Goal: Task Accomplishment & Management: Complete application form

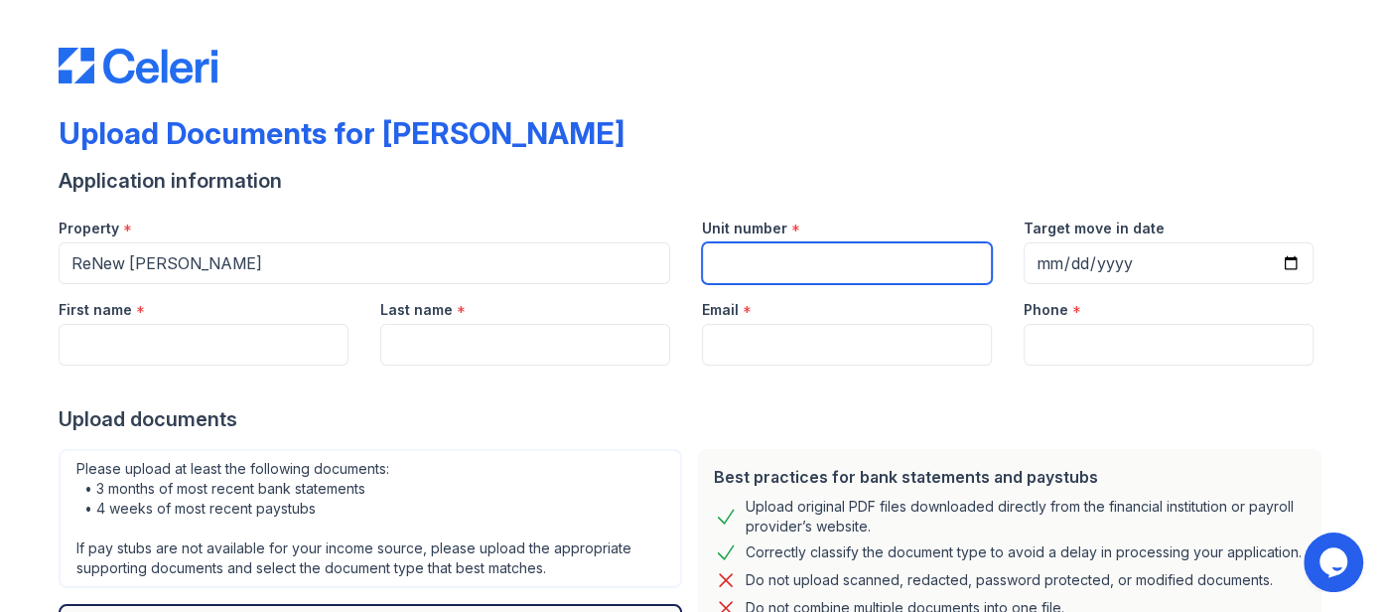
click at [784, 251] on input "Unit number" at bounding box center [847, 263] width 290 height 42
type input "K3"
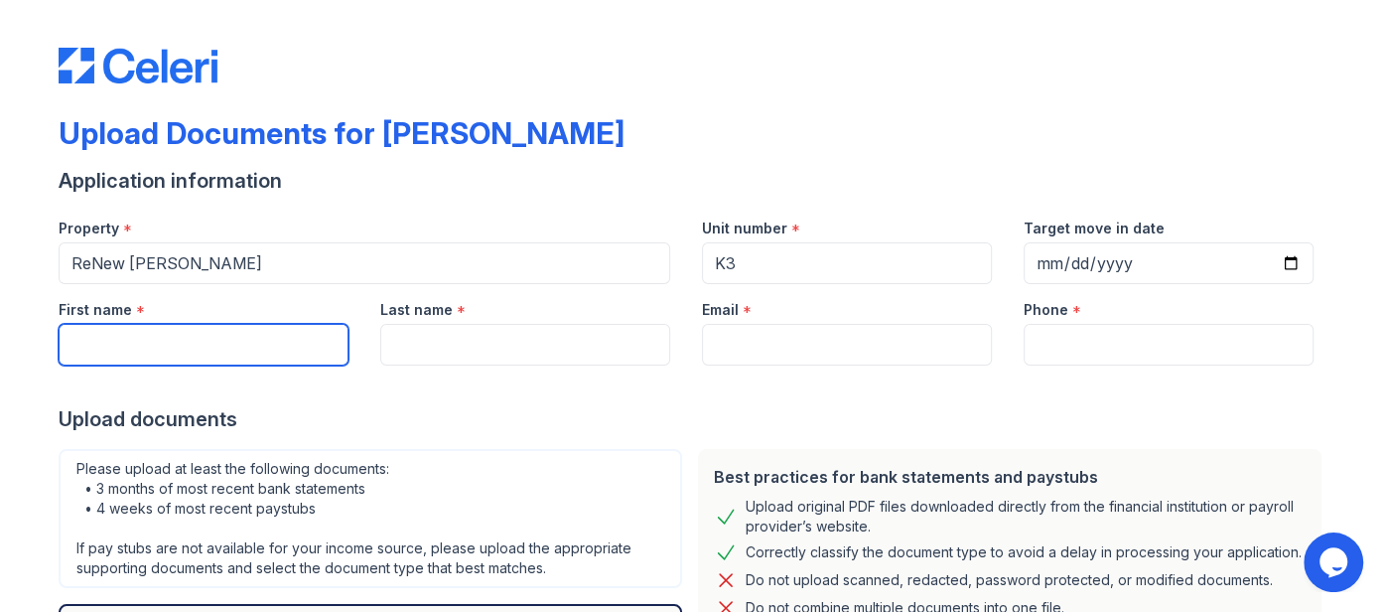
click at [173, 337] on input "First name" at bounding box center [204, 345] width 290 height 42
type input "Keon"
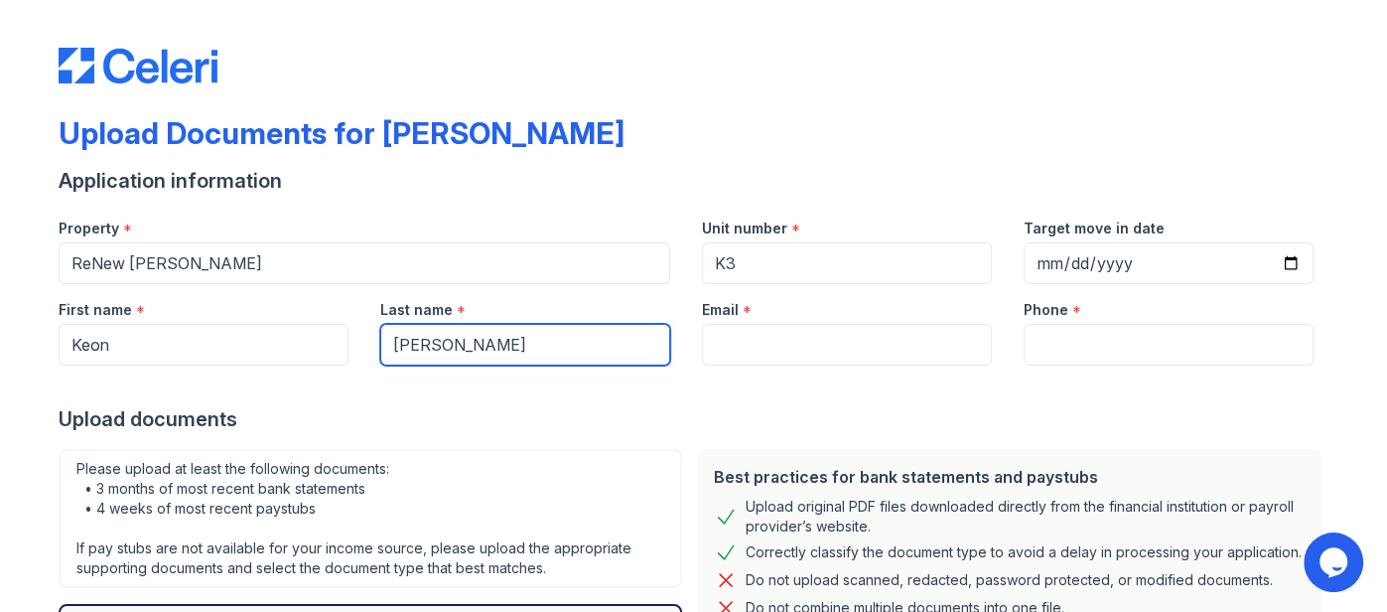
type input "Douglas"
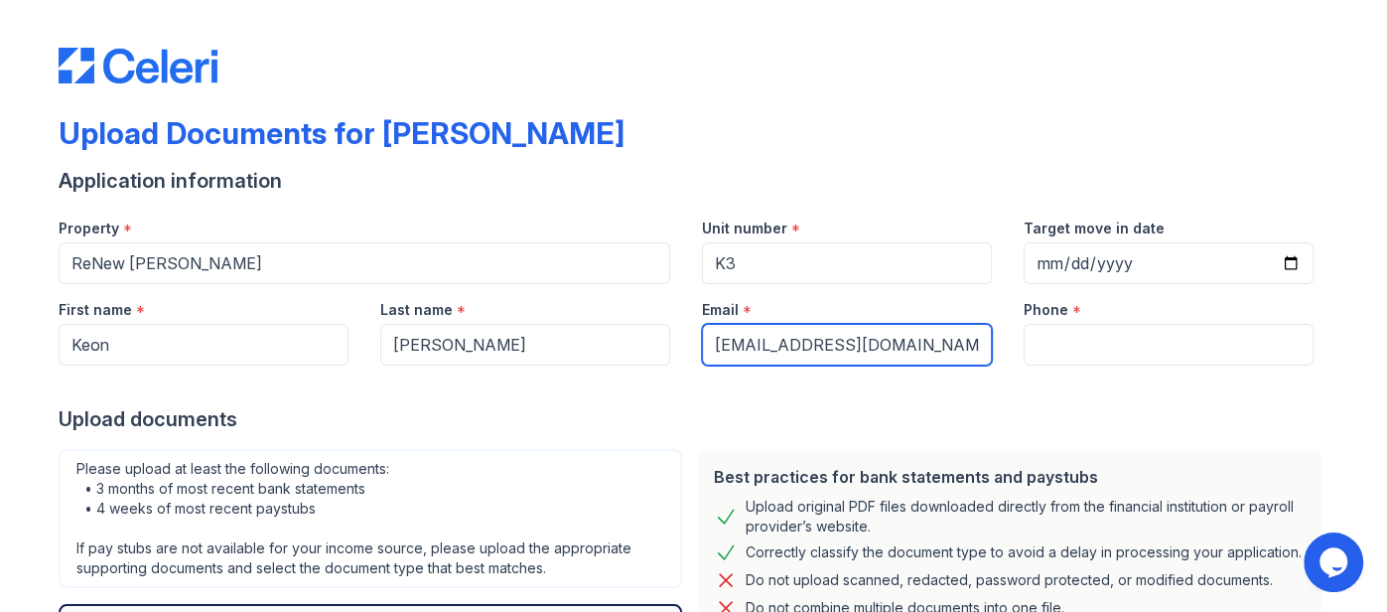
type input "[EMAIL_ADDRESS][DOMAIN_NAME]"
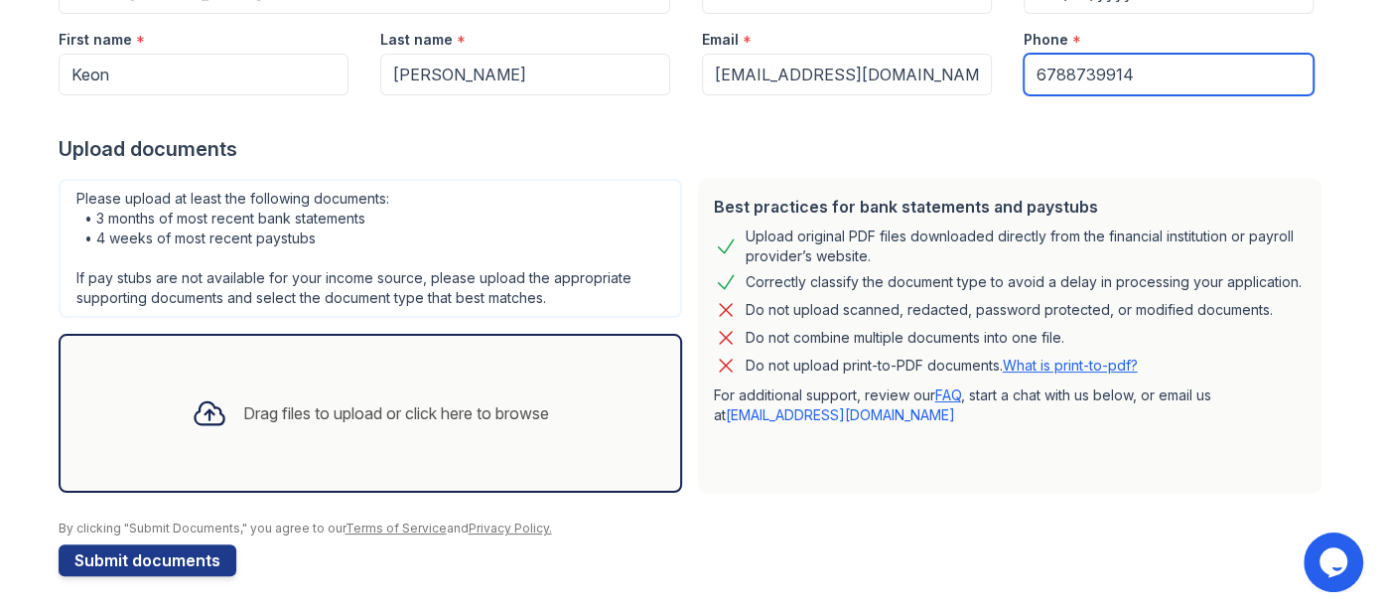
scroll to position [269, 0]
type input "6788739914"
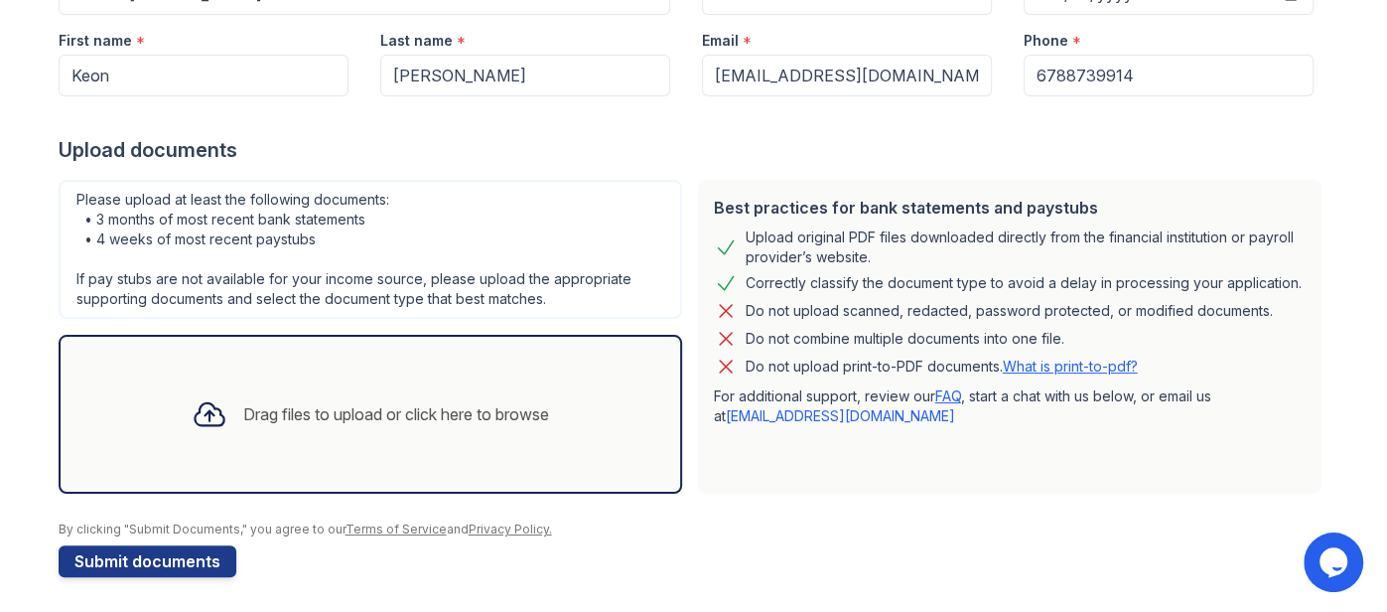
click at [240, 423] on div "Drag files to upload or click here to browse" at bounding box center [370, 414] width 389 height 68
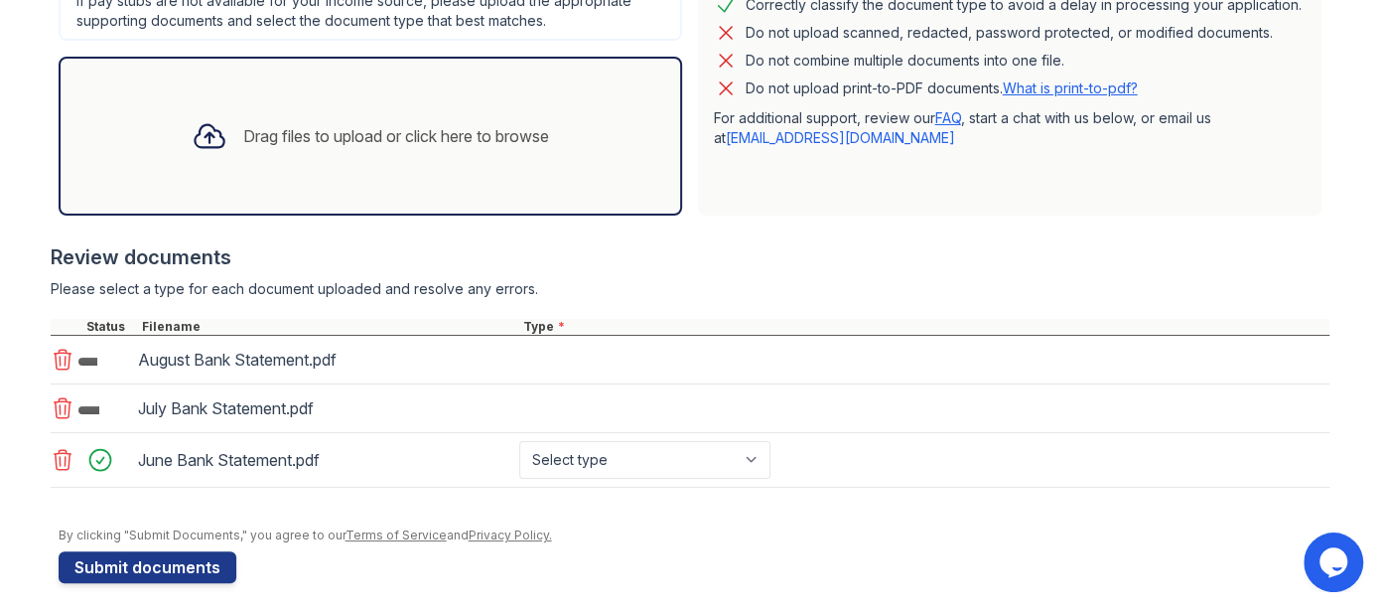
scroll to position [552, 0]
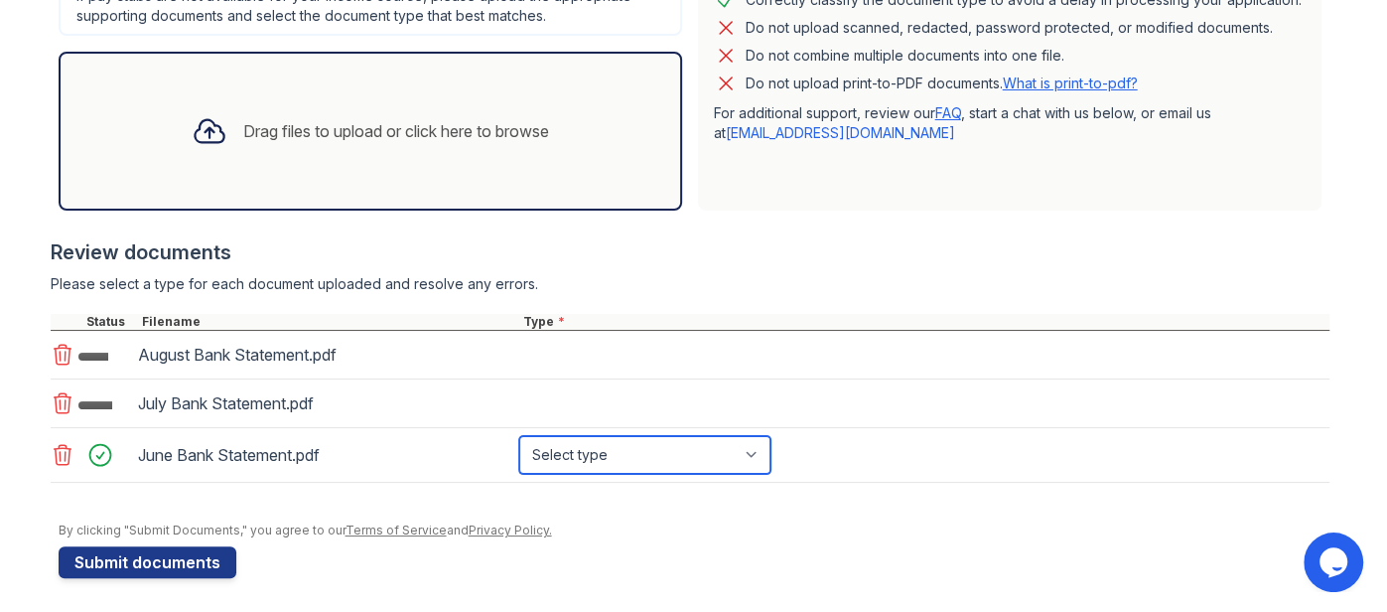
click at [634, 447] on select "Select type Paystub Bank Statement Offer Letter Tax Documents Benefit Award Let…" at bounding box center [644, 455] width 251 height 38
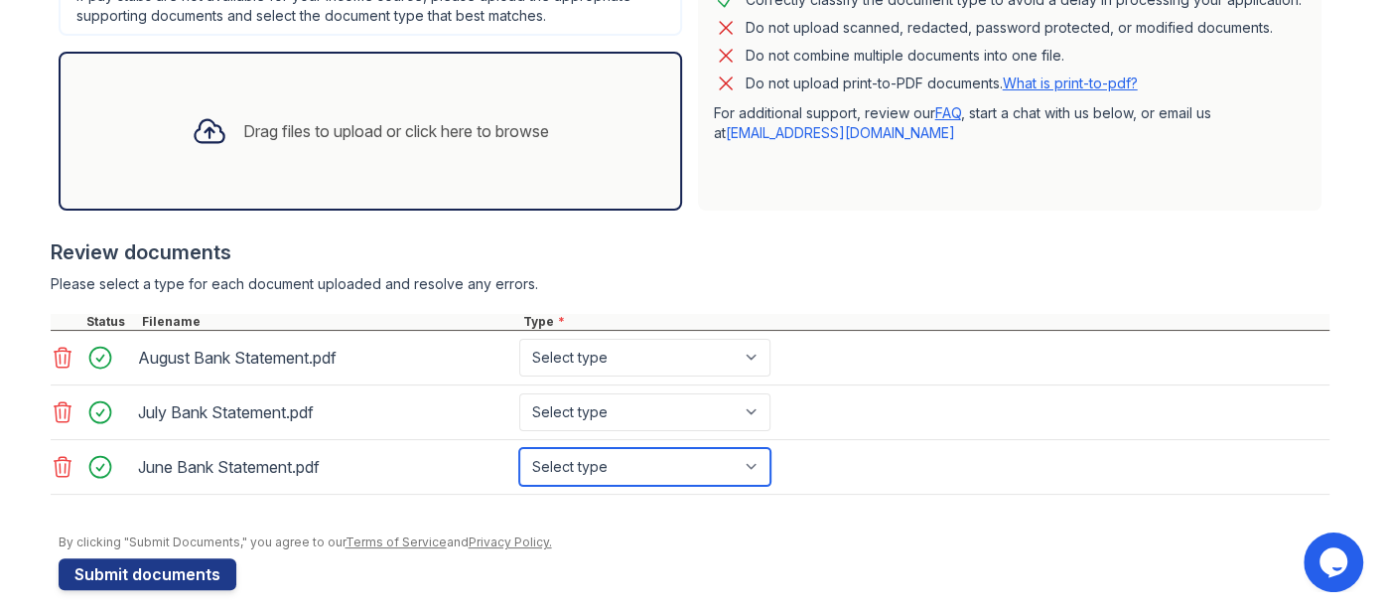
select select "bank_statement"
click at [519, 448] on select "Select type Paystub Bank Statement Offer Letter Tax Documents Benefit Award Let…" at bounding box center [644, 467] width 251 height 38
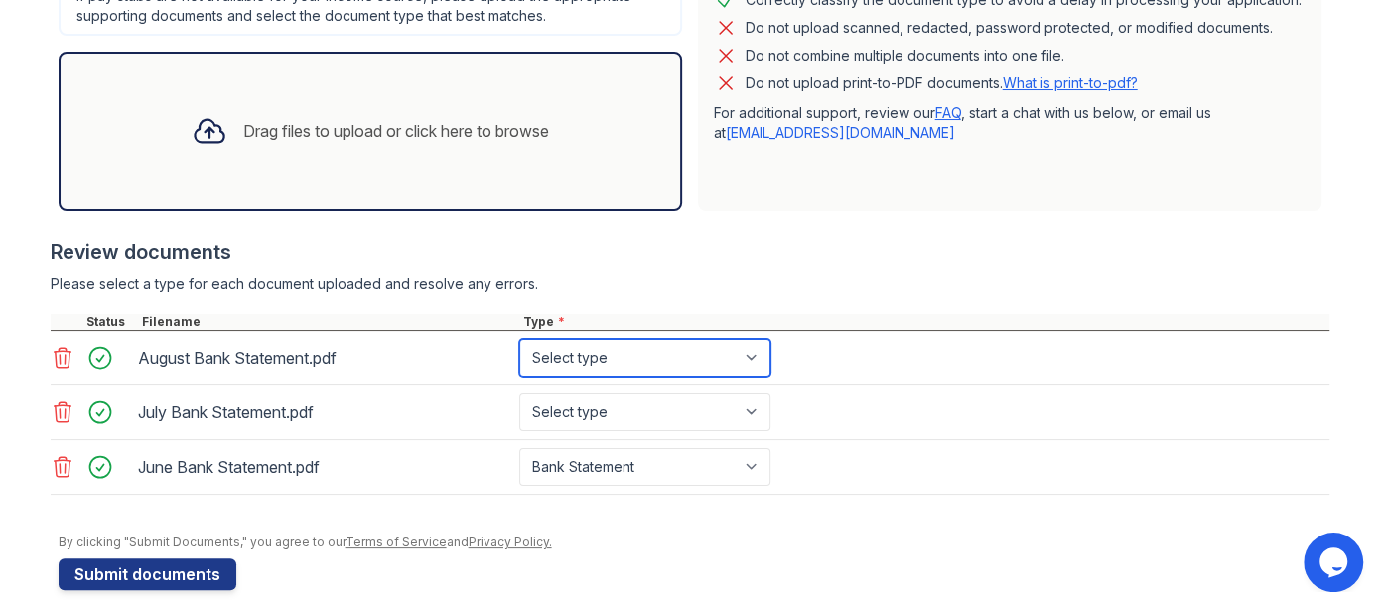
click at [624, 360] on select "Select type Paystub Bank Statement Offer Letter Tax Documents Benefit Award Let…" at bounding box center [644, 358] width 251 height 38
select select "bank_statement"
click at [519, 339] on select "Select type Paystub Bank Statement Offer Letter Tax Documents Benefit Award Let…" at bounding box center [644, 358] width 251 height 38
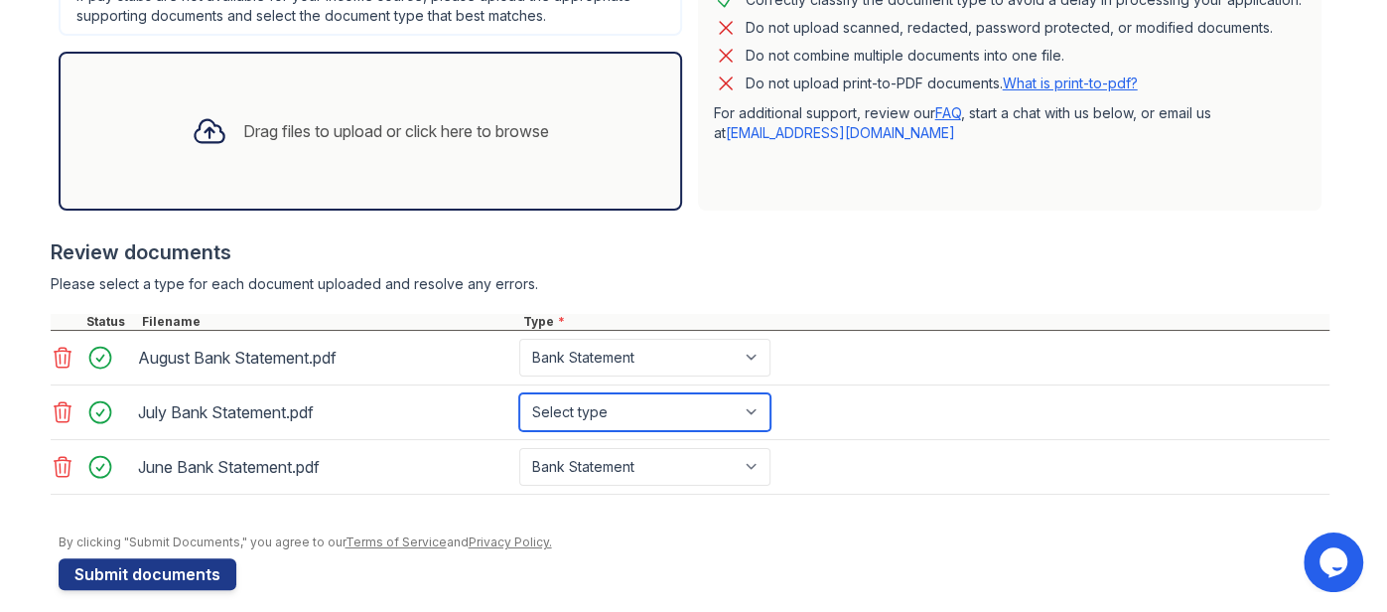
click at [614, 418] on select "Select type Paystub Bank Statement Offer Letter Tax Documents Benefit Award Let…" at bounding box center [644, 412] width 251 height 38
select select "bank_statement"
click at [519, 393] on select "Select type Paystub Bank Statement Offer Letter Tax Documents Benefit Award Let…" at bounding box center [644, 412] width 251 height 38
click at [502, 170] on div "Drag files to upload or click here to browse" at bounding box center [371, 131] width 624 height 159
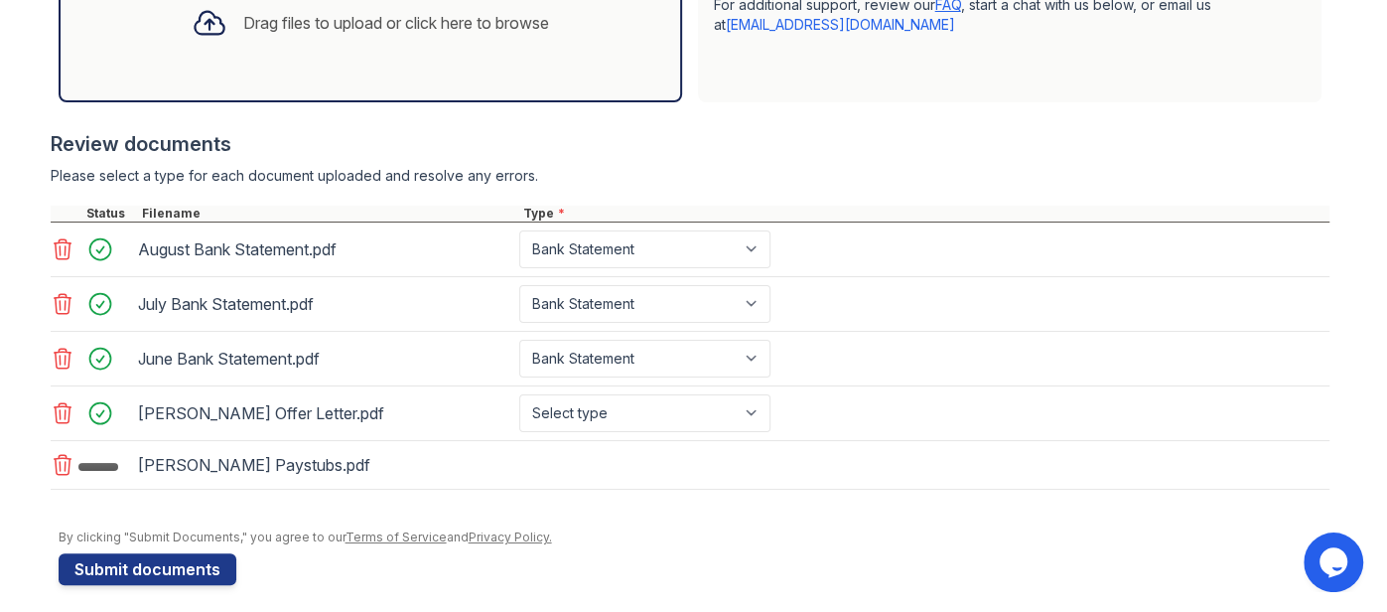
scroll to position [656, 0]
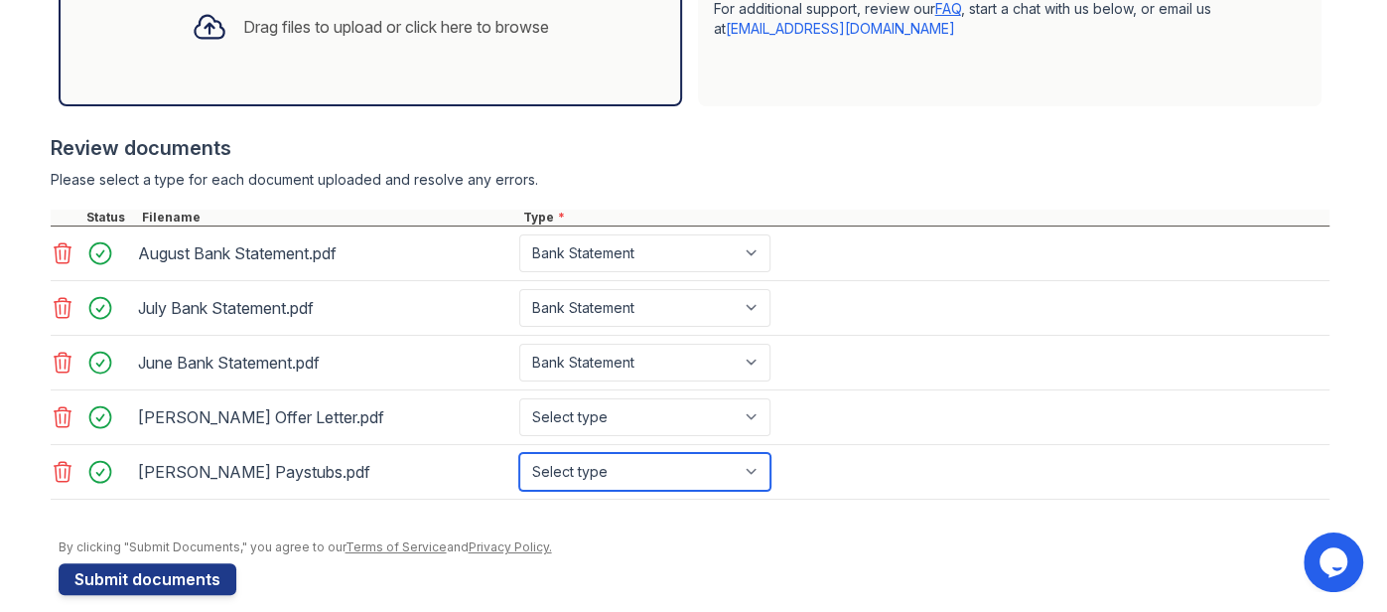
click at [612, 469] on select "Select type Paystub Bank Statement Offer Letter Tax Documents Benefit Award Let…" at bounding box center [644, 472] width 251 height 38
select select "paystub"
click at [519, 453] on select "Select type Paystub Bank Statement Offer Letter Tax Documents Benefit Award Let…" at bounding box center [644, 472] width 251 height 38
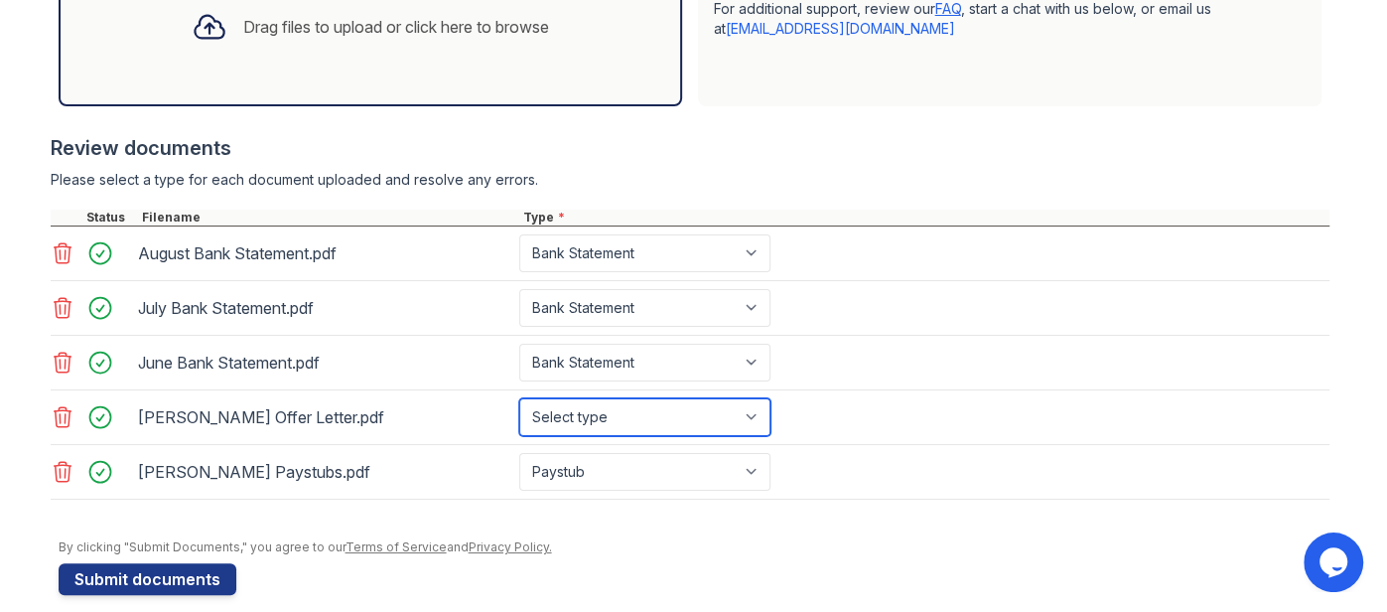
click at [603, 421] on select "Select type Paystub Bank Statement Offer Letter Tax Documents Benefit Award Let…" at bounding box center [644, 417] width 251 height 38
click at [519, 398] on select "Select type Paystub Bank Statement Offer Letter Tax Documents Benefit Award Let…" at bounding box center [644, 417] width 251 height 38
click at [730, 422] on select "Select type Paystub Bank Statement Offer Letter Tax Documents Benefit Award Let…" at bounding box center [644, 417] width 251 height 38
select select "offer_letter"
click at [519, 398] on select "Select type Paystub Bank Statement Offer Letter Tax Documents Benefit Award Let…" at bounding box center [644, 417] width 251 height 38
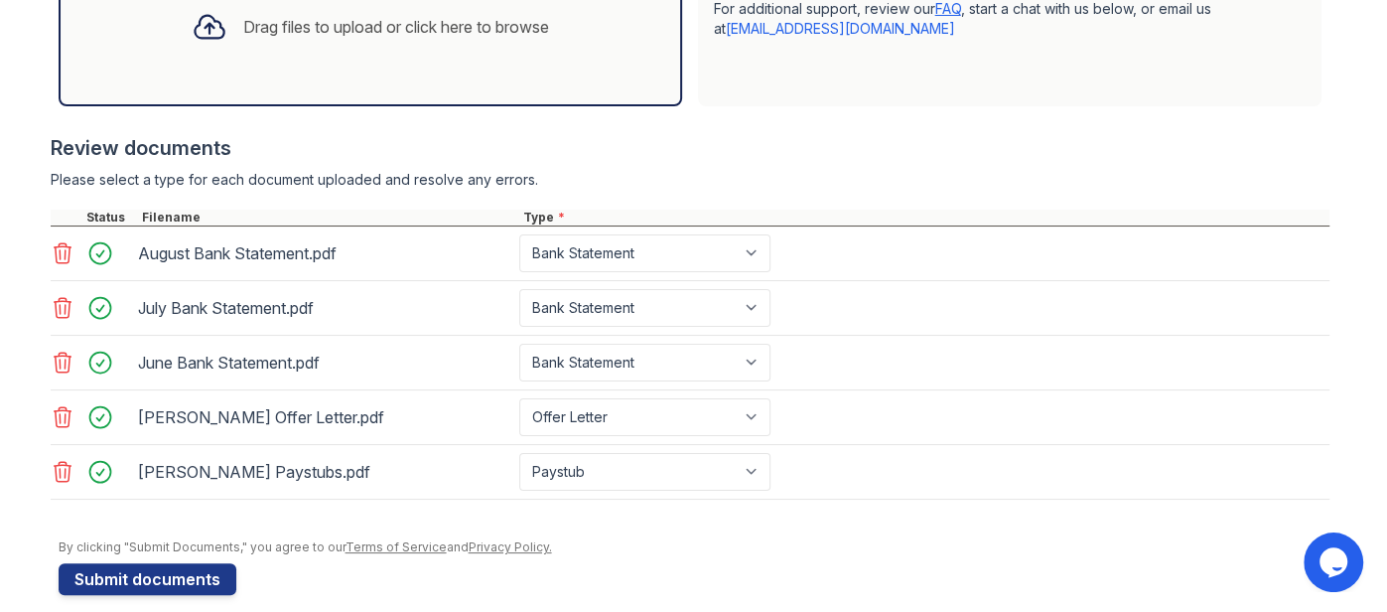
click at [921, 195] on div at bounding box center [690, 200] width 1279 height 20
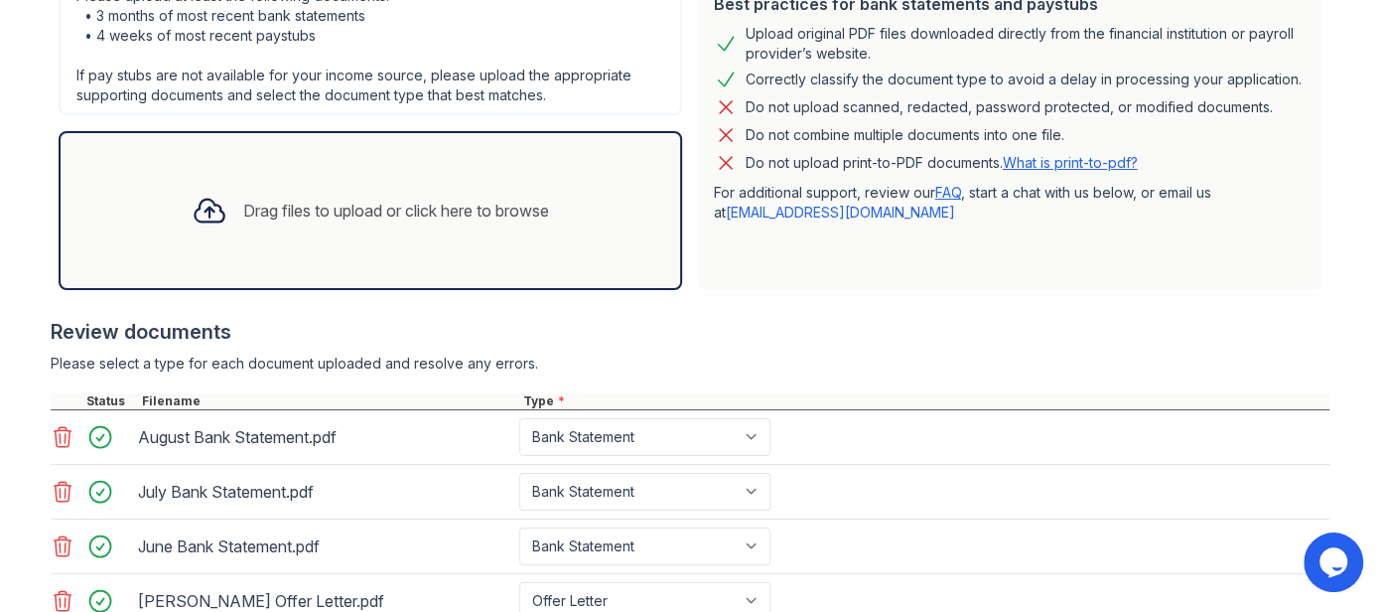
scroll to position [671, 0]
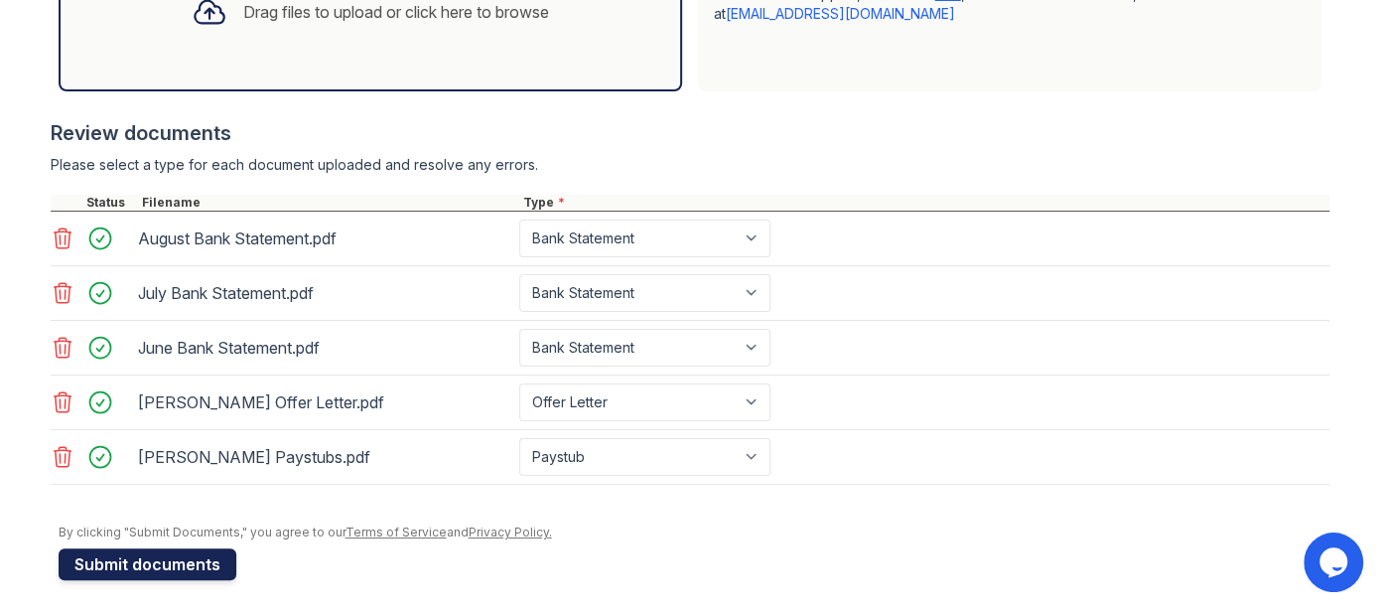
click at [214, 549] on button "Submit documents" at bounding box center [148, 564] width 178 height 32
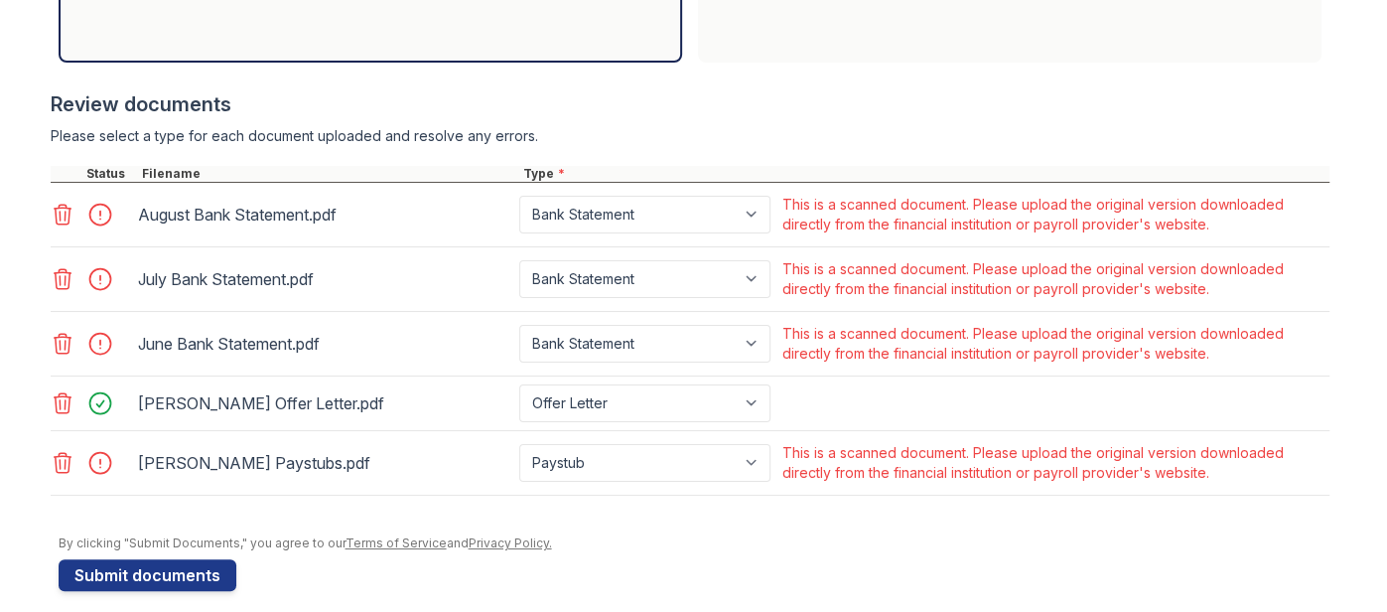
scroll to position [759, 0]
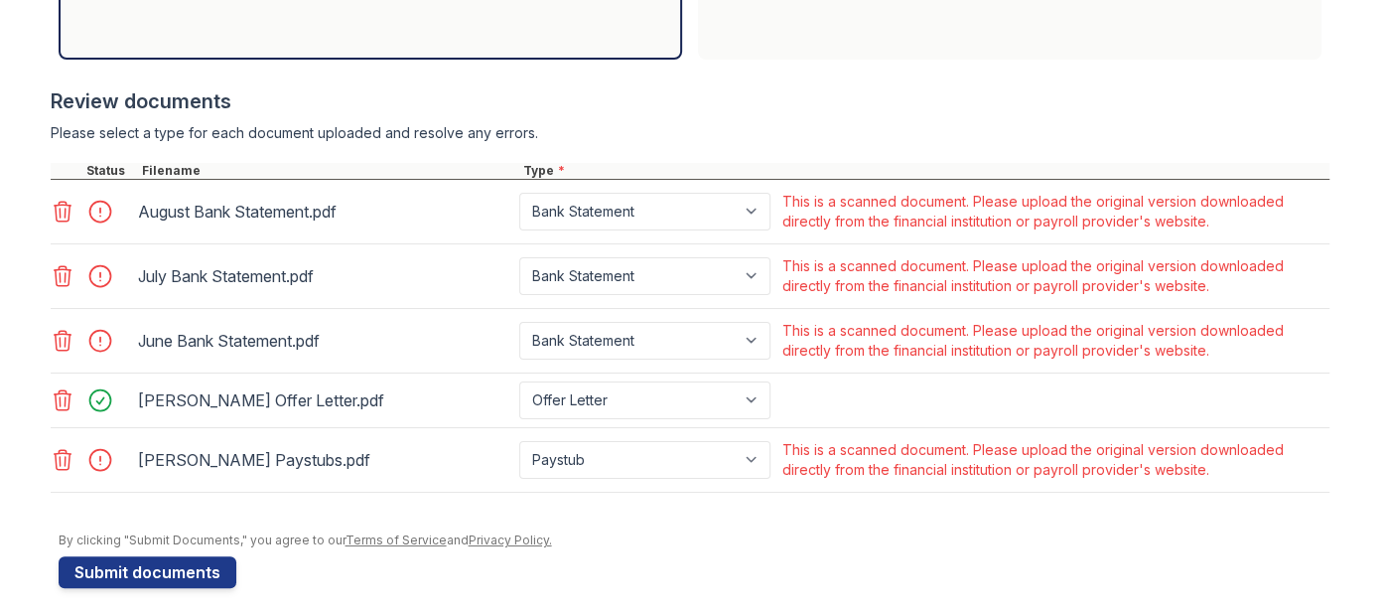
click at [60, 450] on icon at bounding box center [62, 460] width 17 height 20
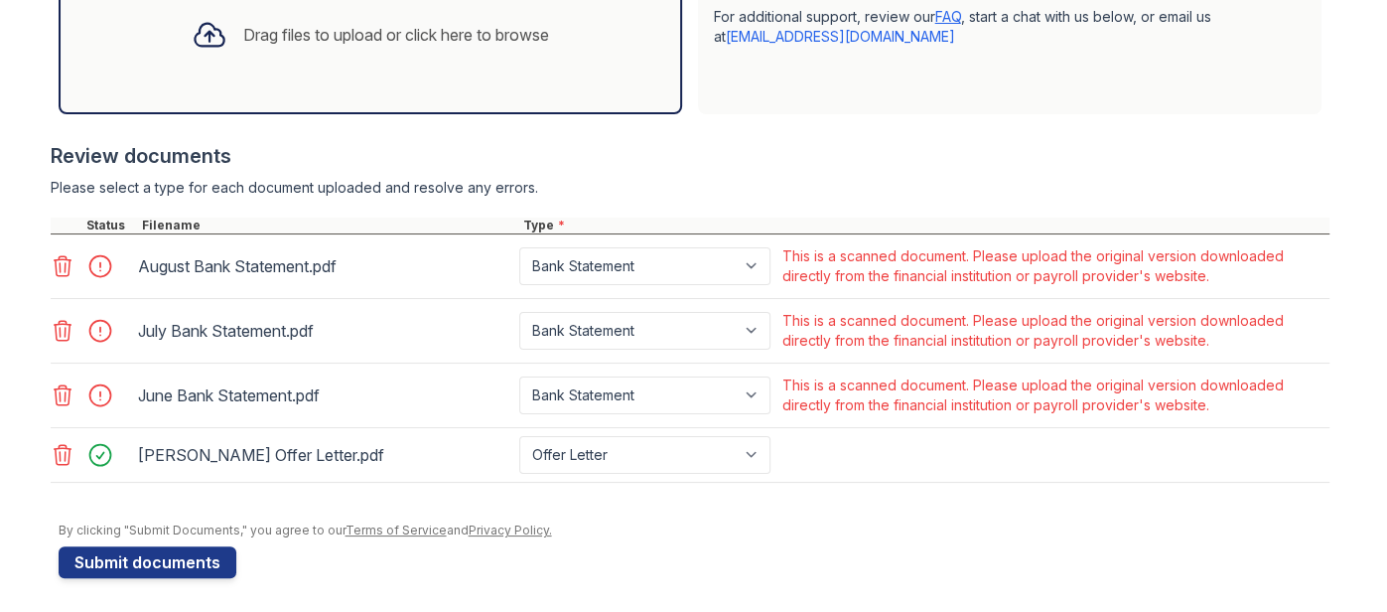
click at [65, 385] on icon at bounding box center [63, 395] width 24 height 24
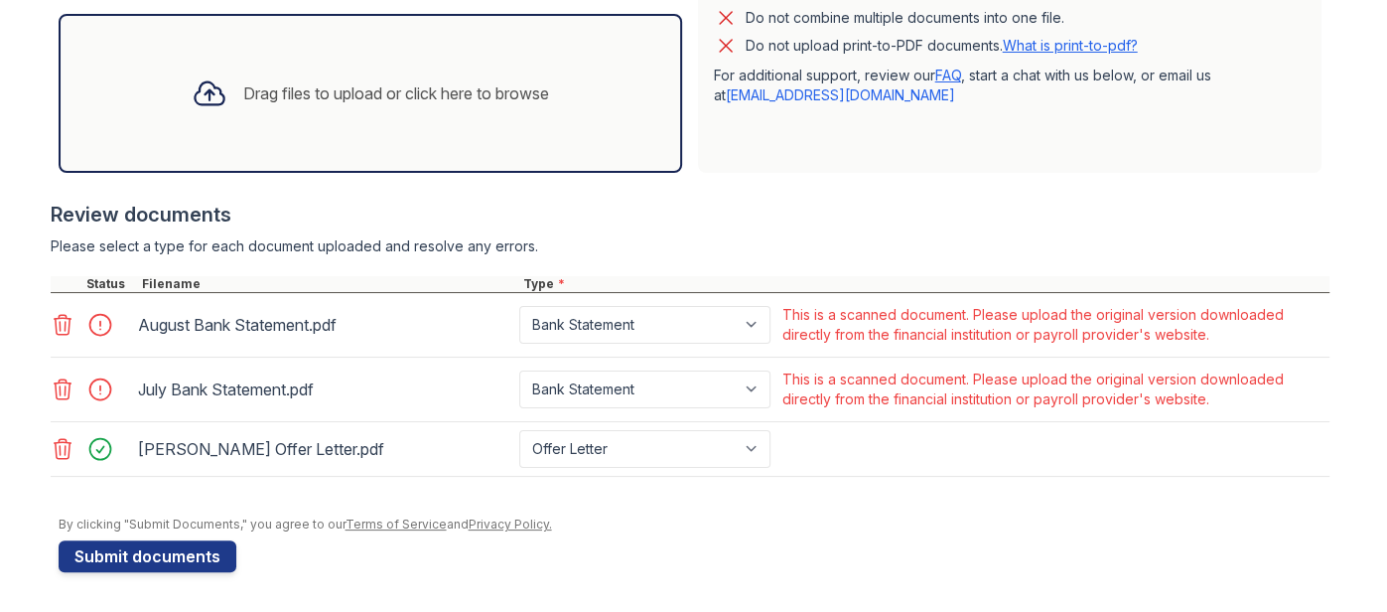
scroll to position [639, 0]
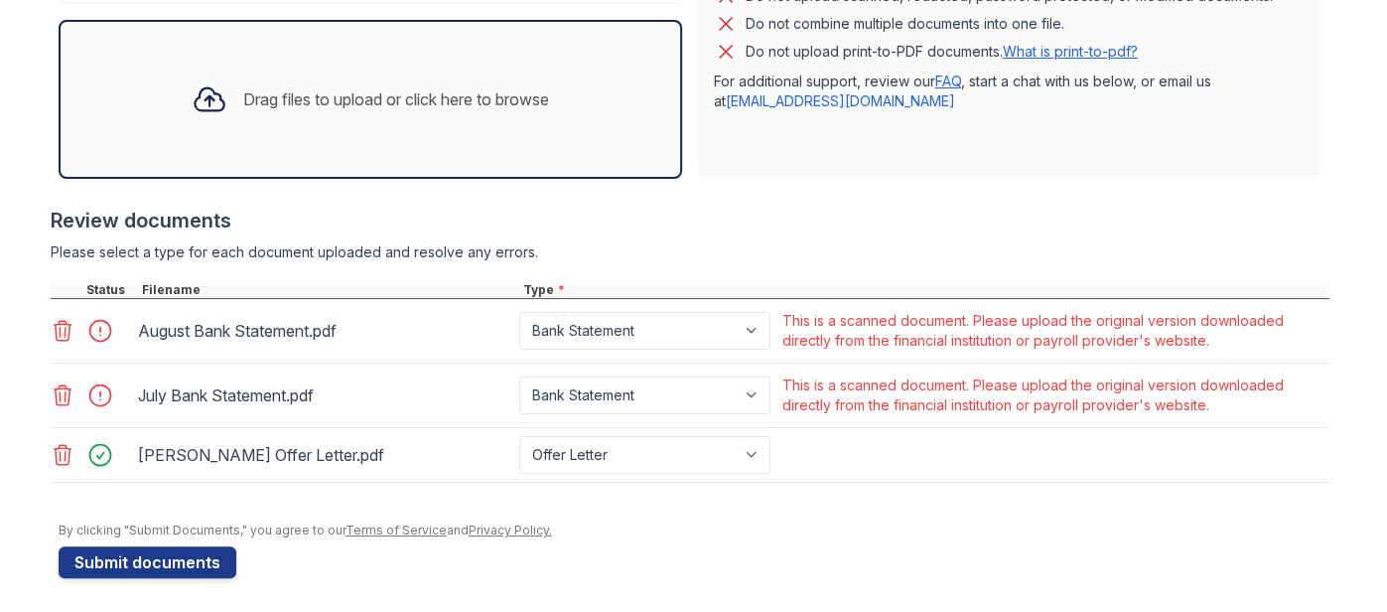
click at [67, 389] on icon at bounding box center [63, 395] width 24 height 24
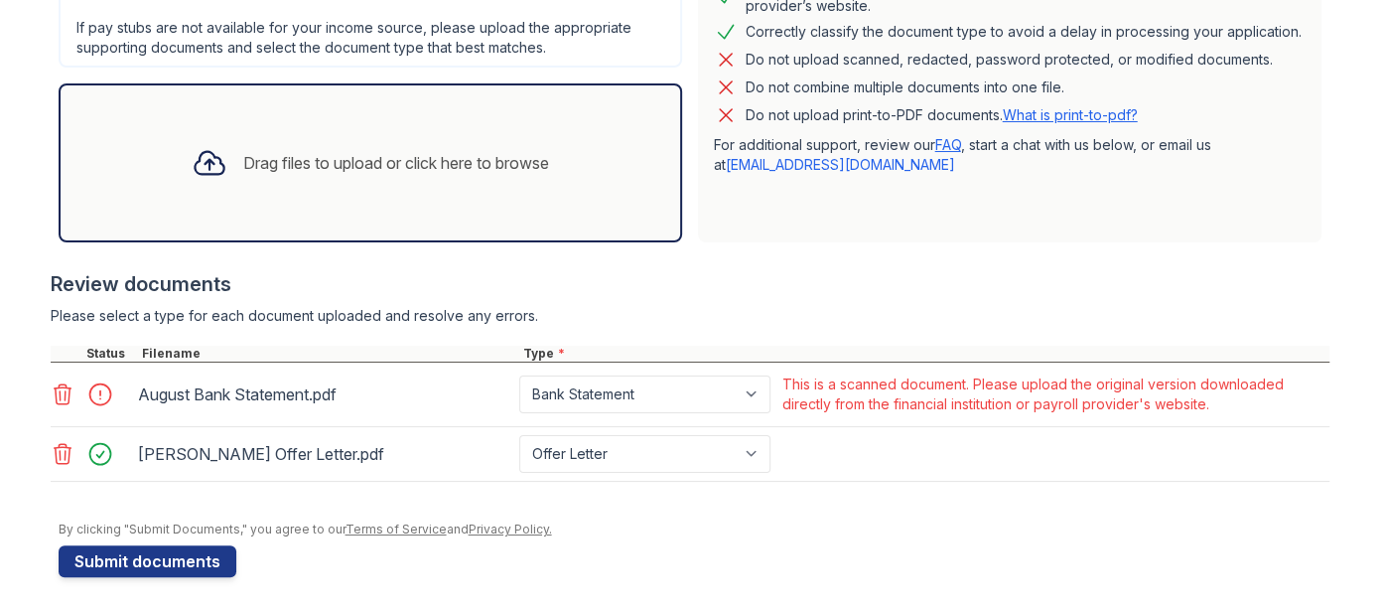
click at [67, 389] on icon at bounding box center [63, 394] width 24 height 24
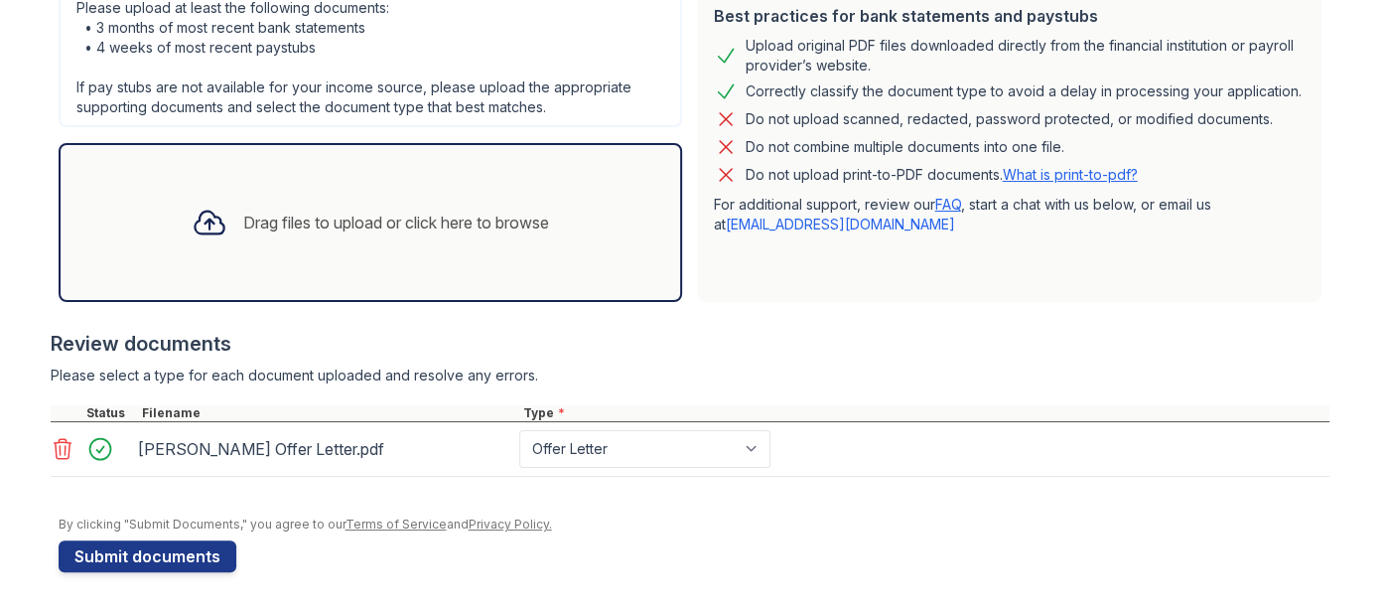
scroll to position [511, 0]
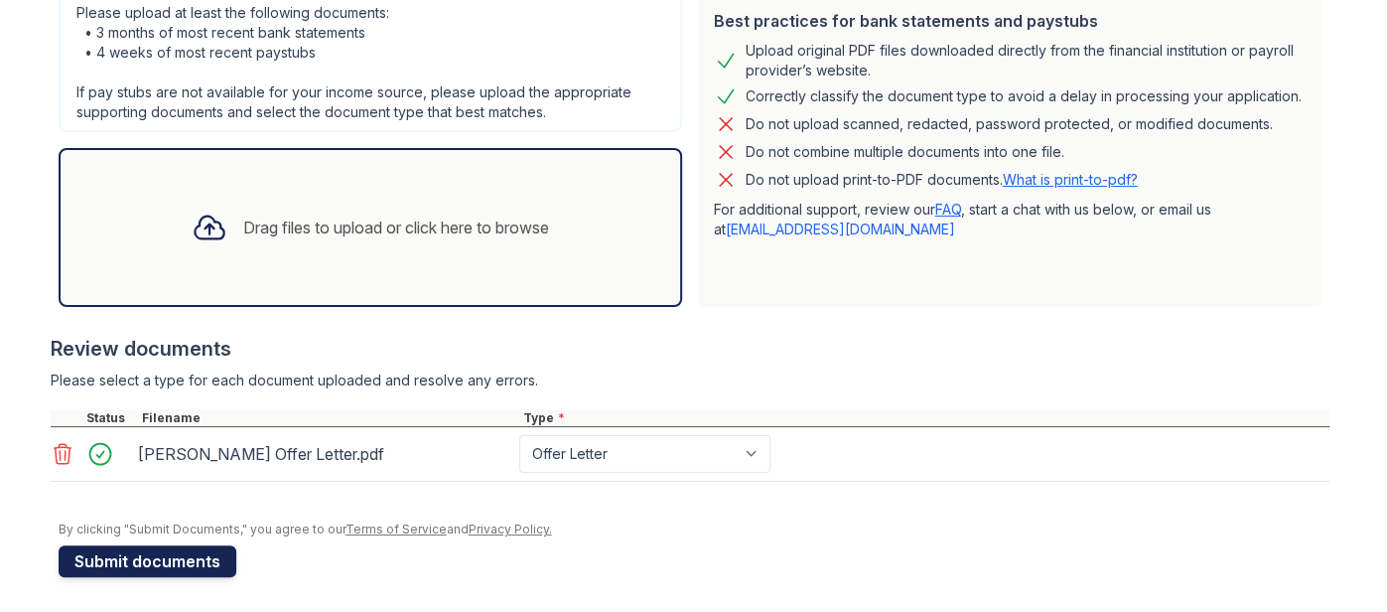
click at [168, 563] on button "Submit documents" at bounding box center [148, 561] width 178 height 32
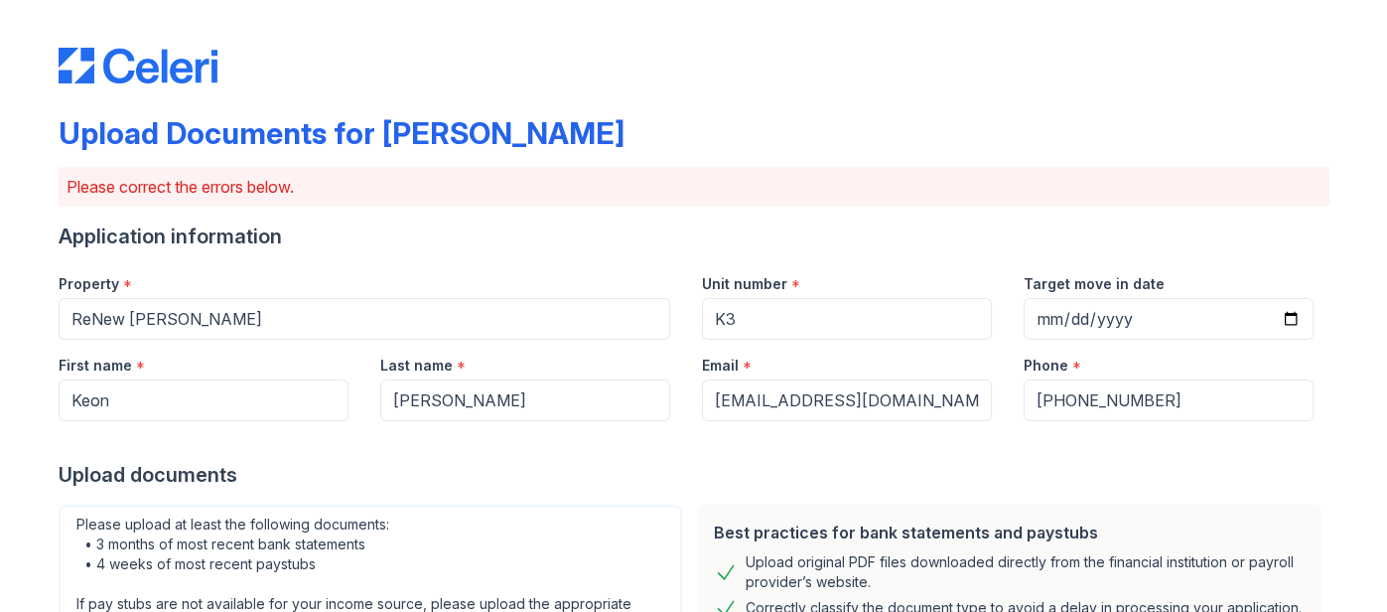
scroll to position [575, 0]
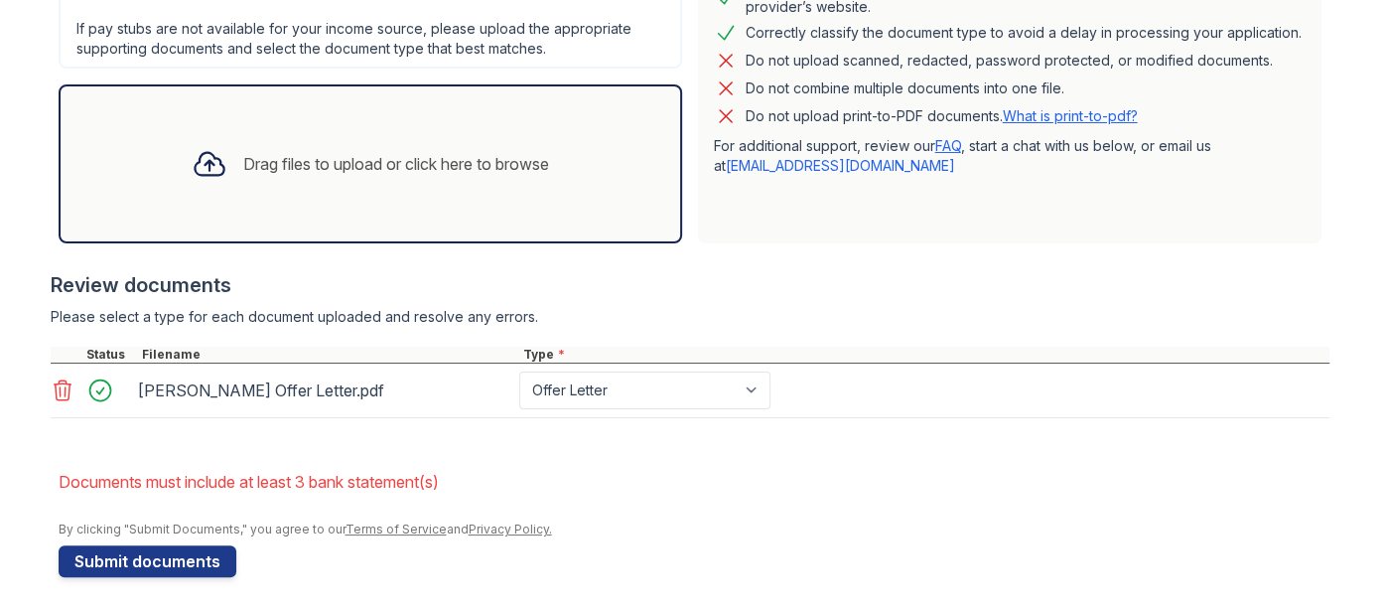
click at [304, 157] on div "Drag files to upload or click here to browse" at bounding box center [396, 164] width 306 height 24
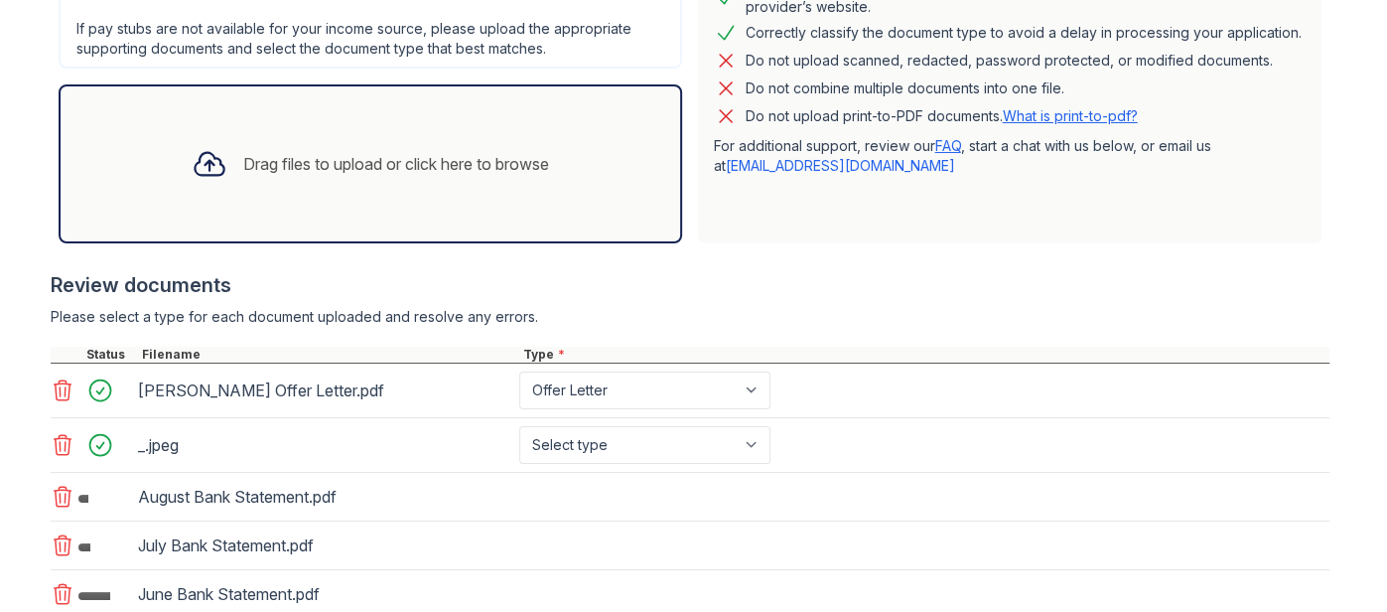
click at [66, 440] on icon at bounding box center [63, 445] width 24 height 24
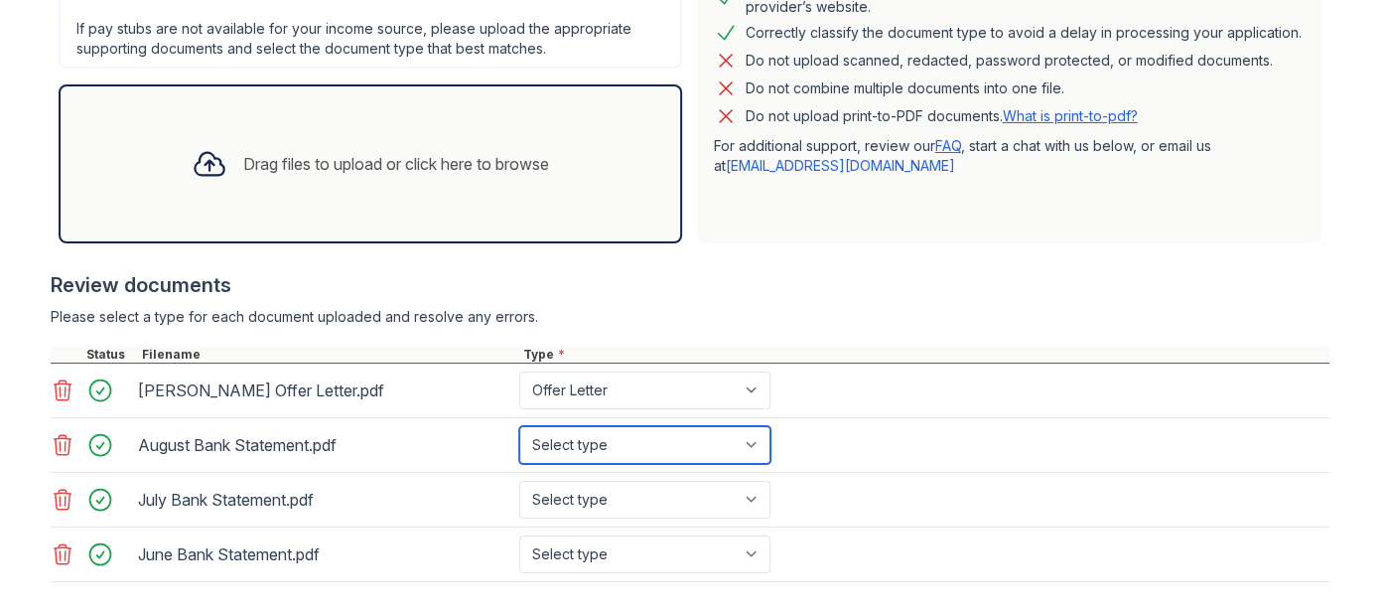
click at [528, 452] on select "Select type Paystub Bank Statement Offer Letter Tax Documents Benefit Award Let…" at bounding box center [644, 445] width 251 height 38
select select "bank_statement"
click at [519, 426] on select "Select type Paystub Bank Statement Offer Letter Tax Documents Benefit Award Let…" at bounding box center [644, 445] width 251 height 38
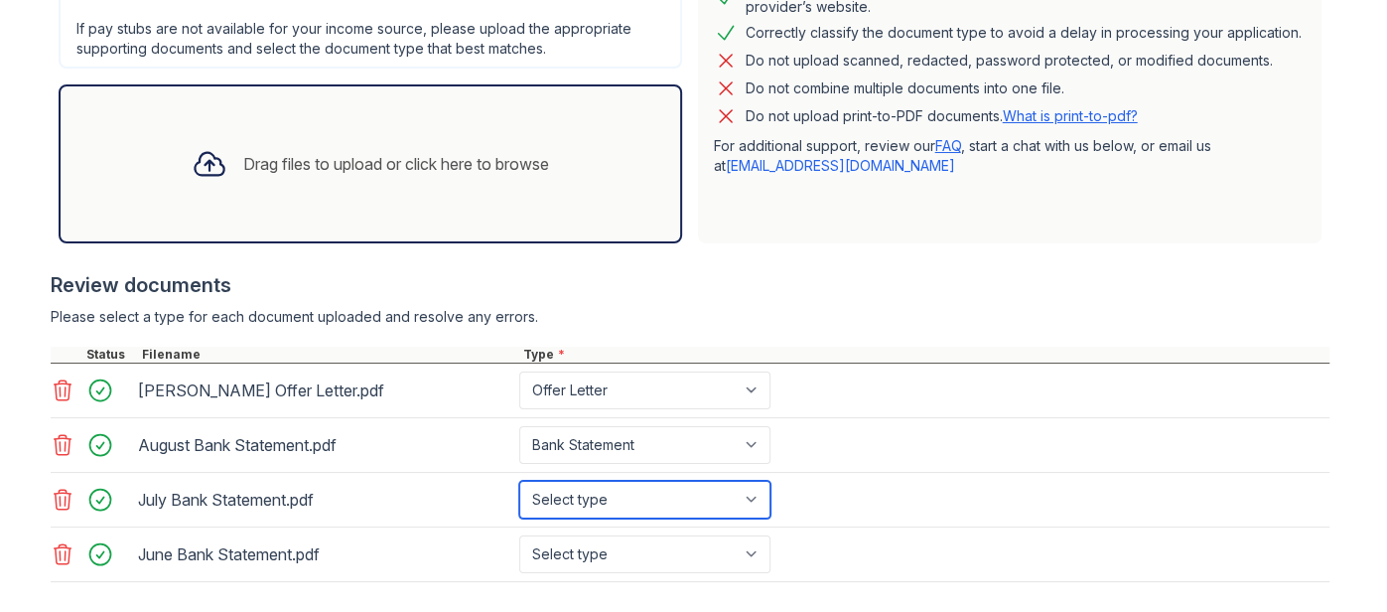
click at [563, 492] on select "Select type Paystub Bank Statement Offer Letter Tax Documents Benefit Award Let…" at bounding box center [644, 500] width 251 height 38
select select "bank_statement"
click at [519, 481] on select "Select type Paystub Bank Statement Offer Letter Tax Documents Benefit Award Let…" at bounding box center [644, 500] width 251 height 38
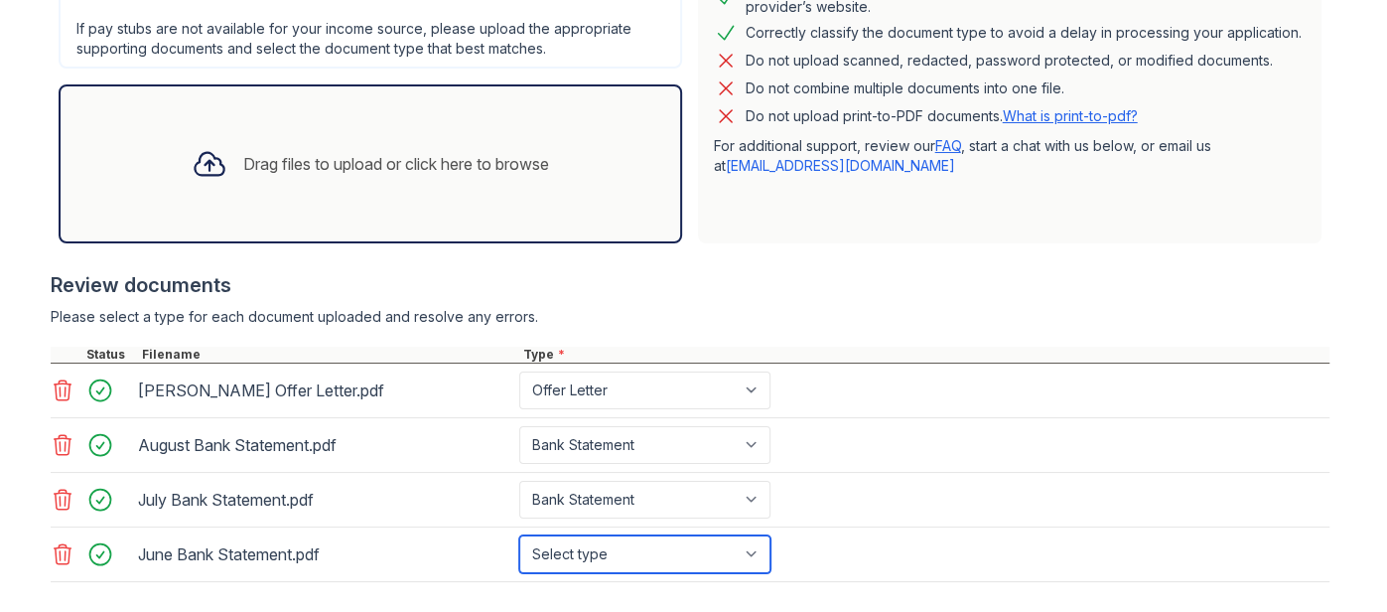
click at [578, 543] on select "Select type Paystub Bank Statement Offer Letter Tax Documents Benefit Award Let…" at bounding box center [644, 554] width 251 height 38
select select "bank_statement"
click at [519, 535] on select "Select type Paystub Bank Statement Offer Letter Tax Documents Benefit Award Let…" at bounding box center [644, 554] width 251 height 38
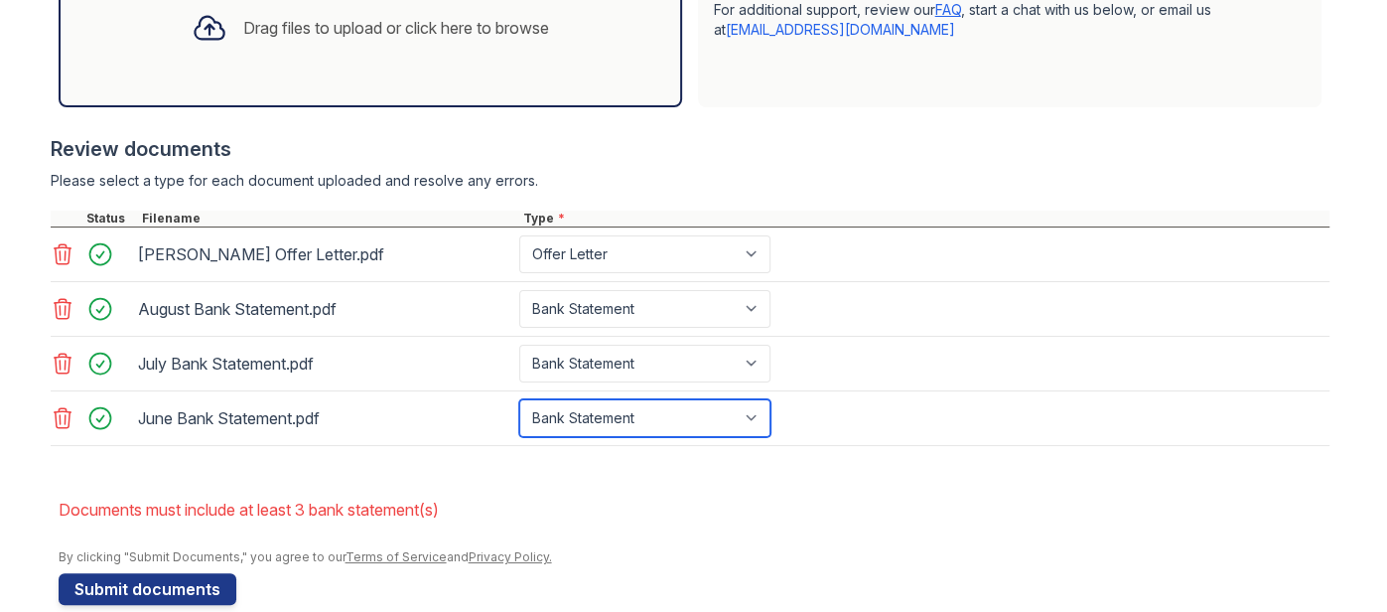
scroll to position [737, 0]
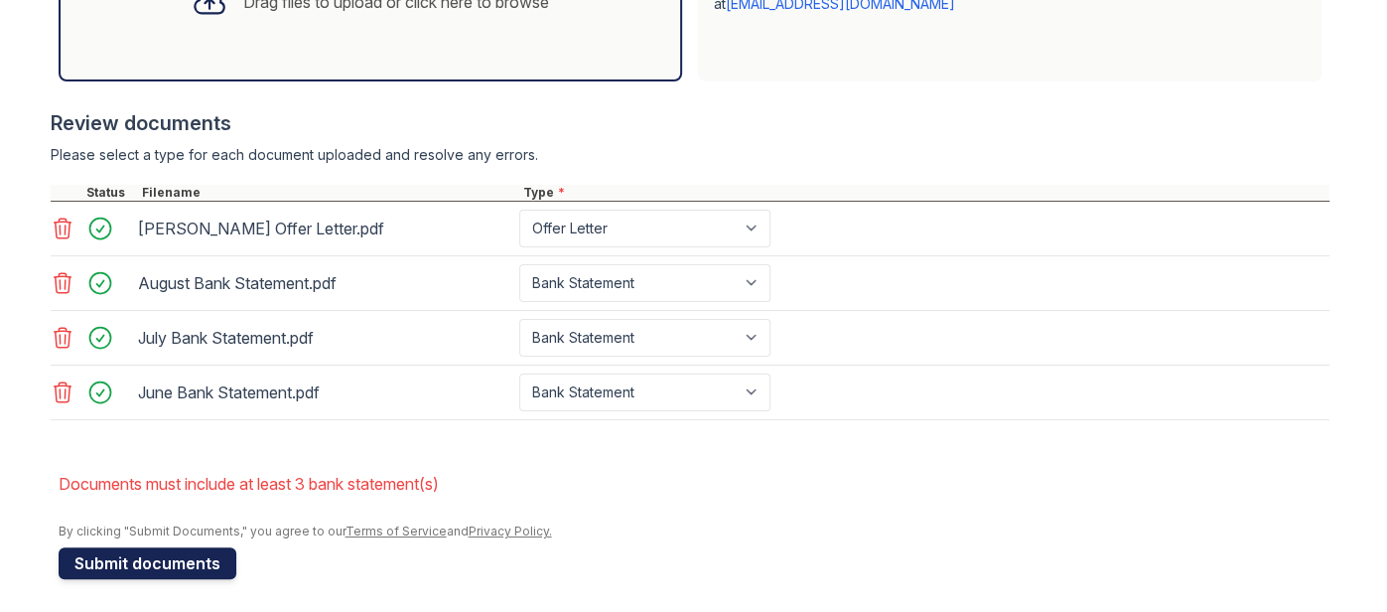
click at [146, 553] on button "Submit documents" at bounding box center [148, 563] width 178 height 32
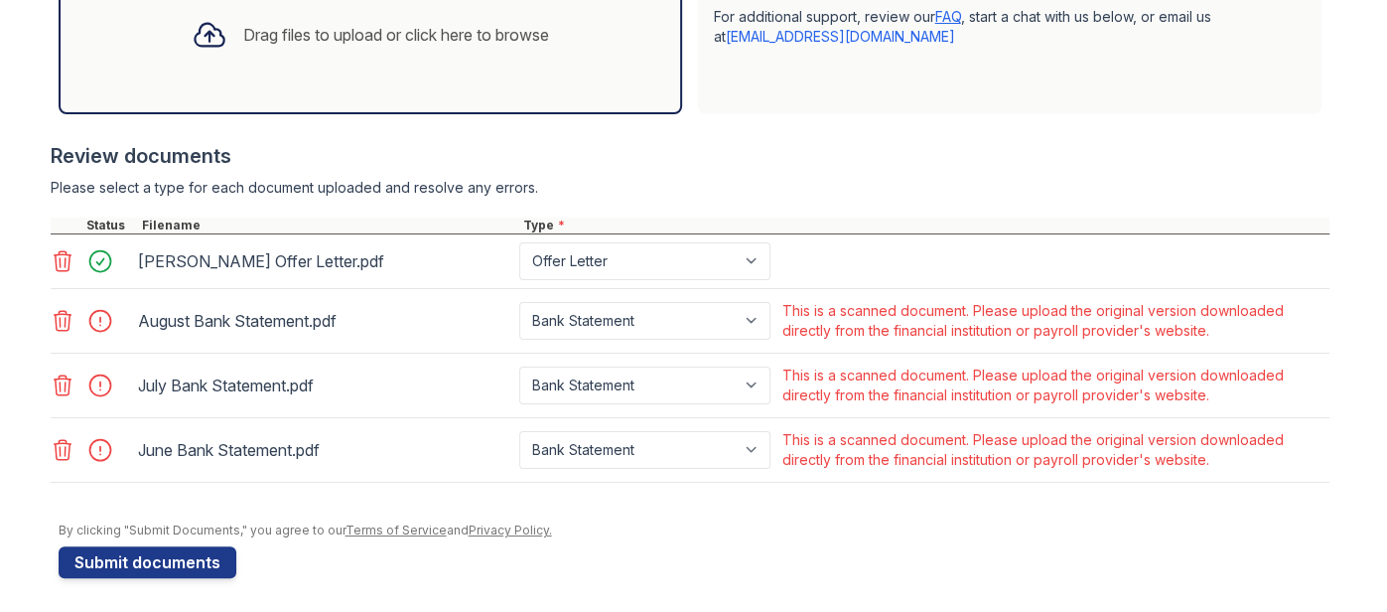
scroll to position [703, 0]
click at [148, 556] on button "Submit documents" at bounding box center [148, 563] width 178 height 32
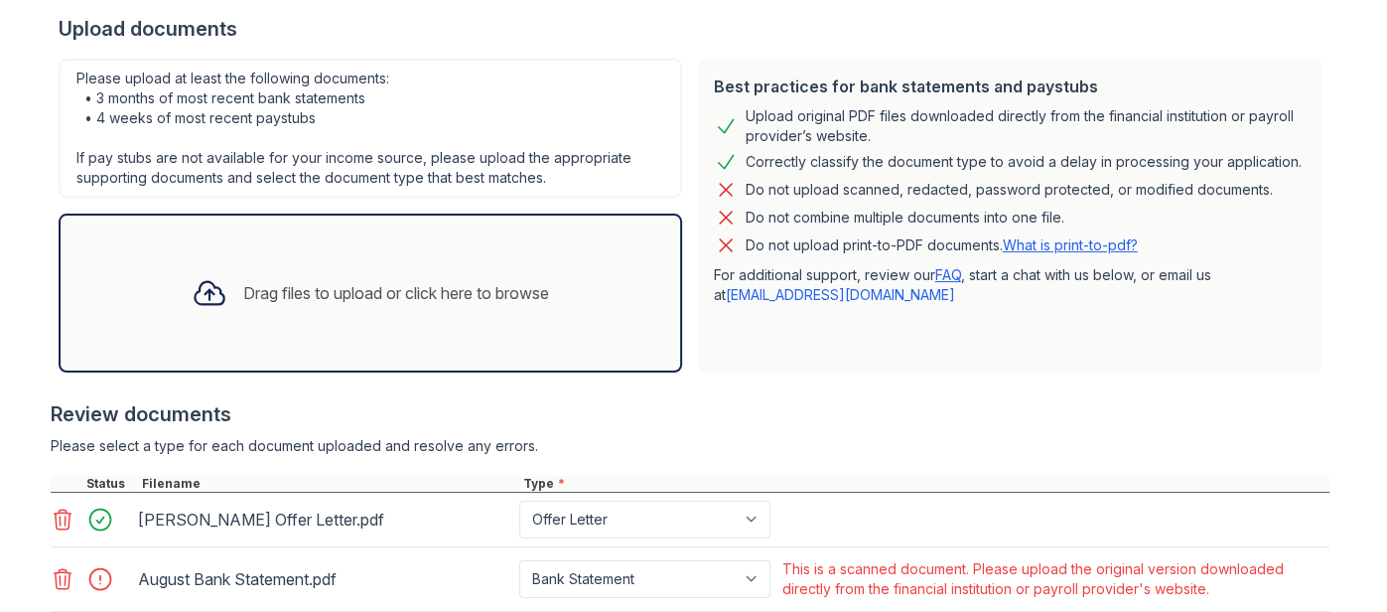
scroll to position [449, 0]
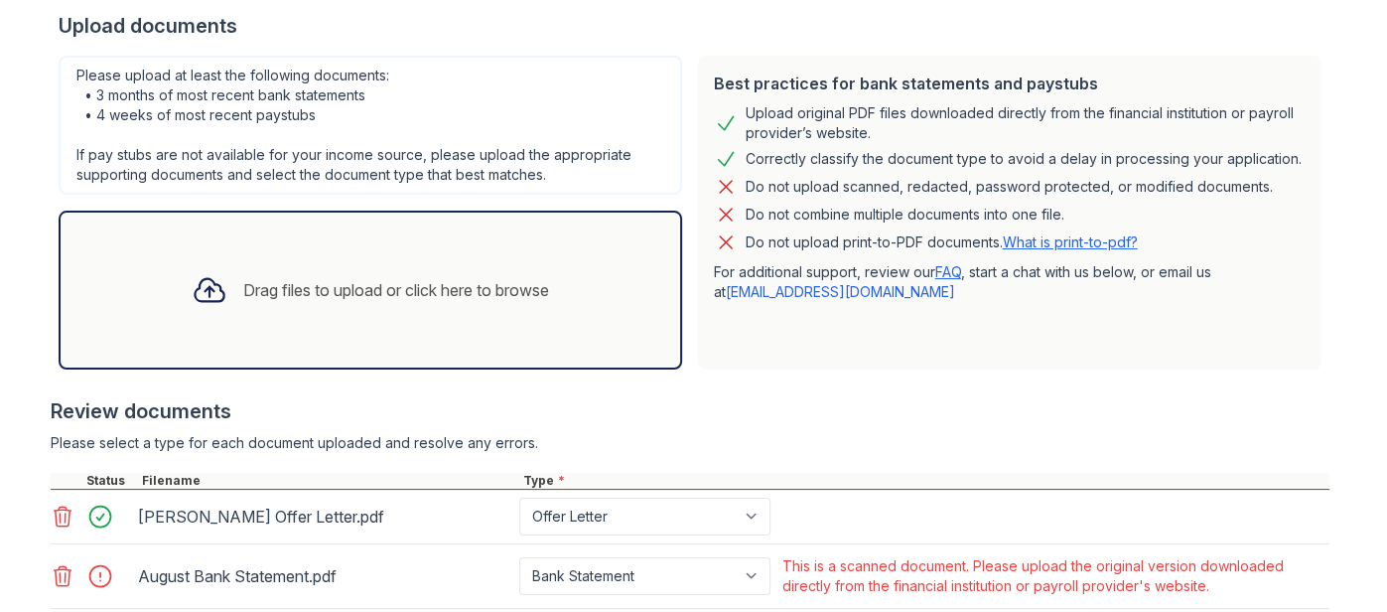
click at [958, 269] on link "FAQ" at bounding box center [948, 271] width 26 height 17
click at [751, 289] on link "[EMAIL_ADDRESS][DOMAIN_NAME]" at bounding box center [840, 291] width 229 height 17
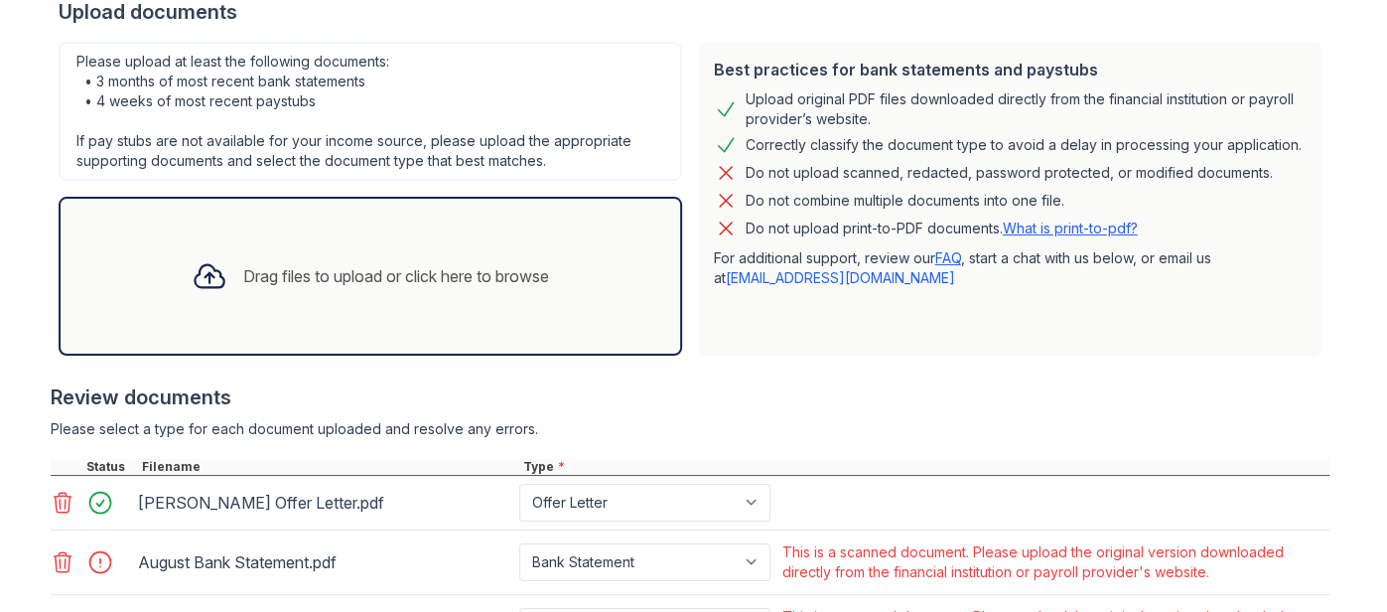
scroll to position [451, 0]
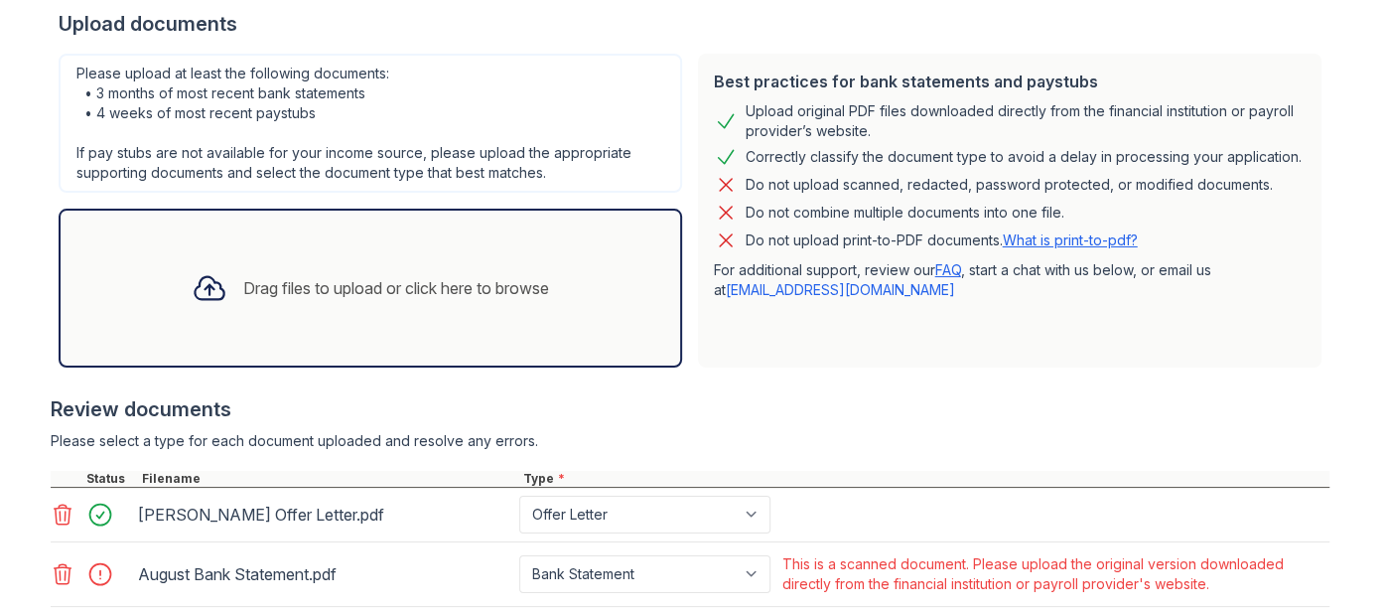
click at [1044, 242] on link "What is print-to-pdf?" at bounding box center [1070, 239] width 135 height 17
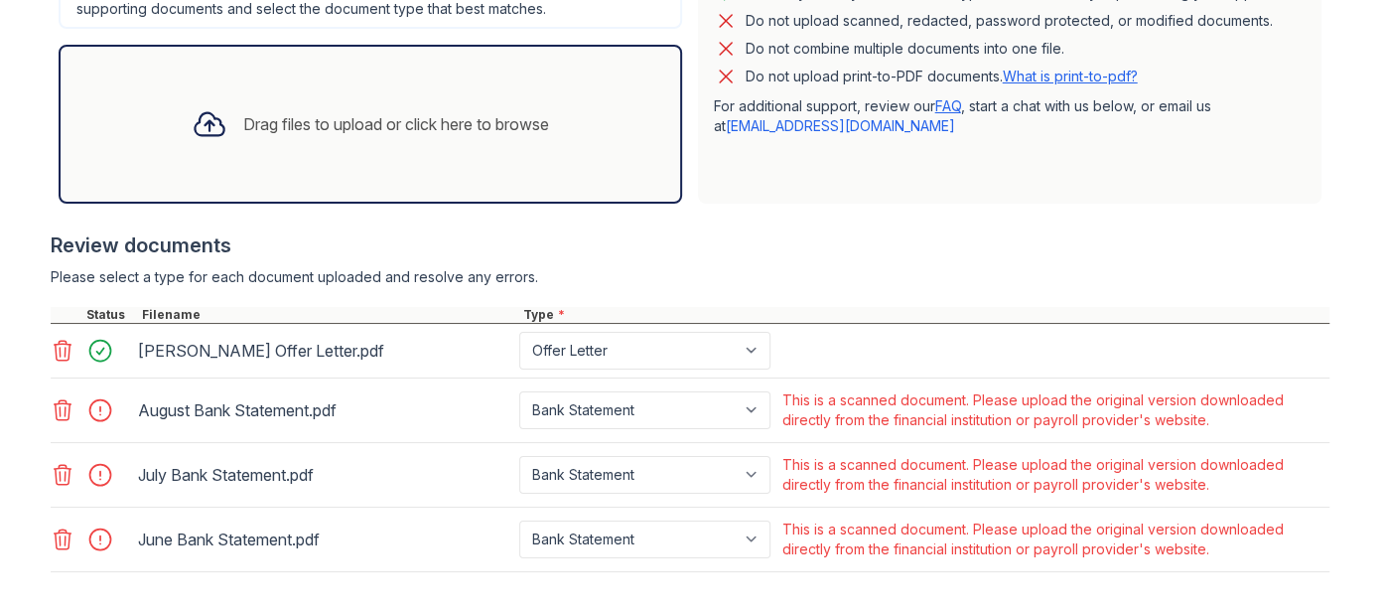
scroll to position [633, 0]
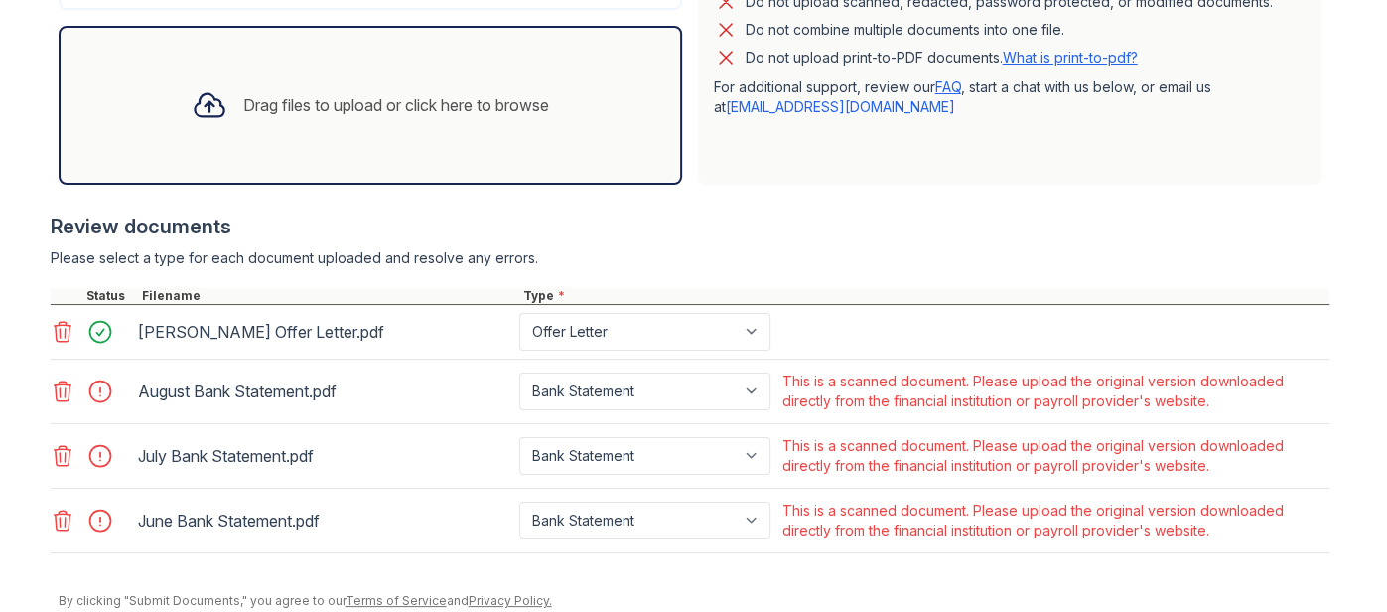
click at [63, 385] on icon at bounding box center [63, 391] width 24 height 24
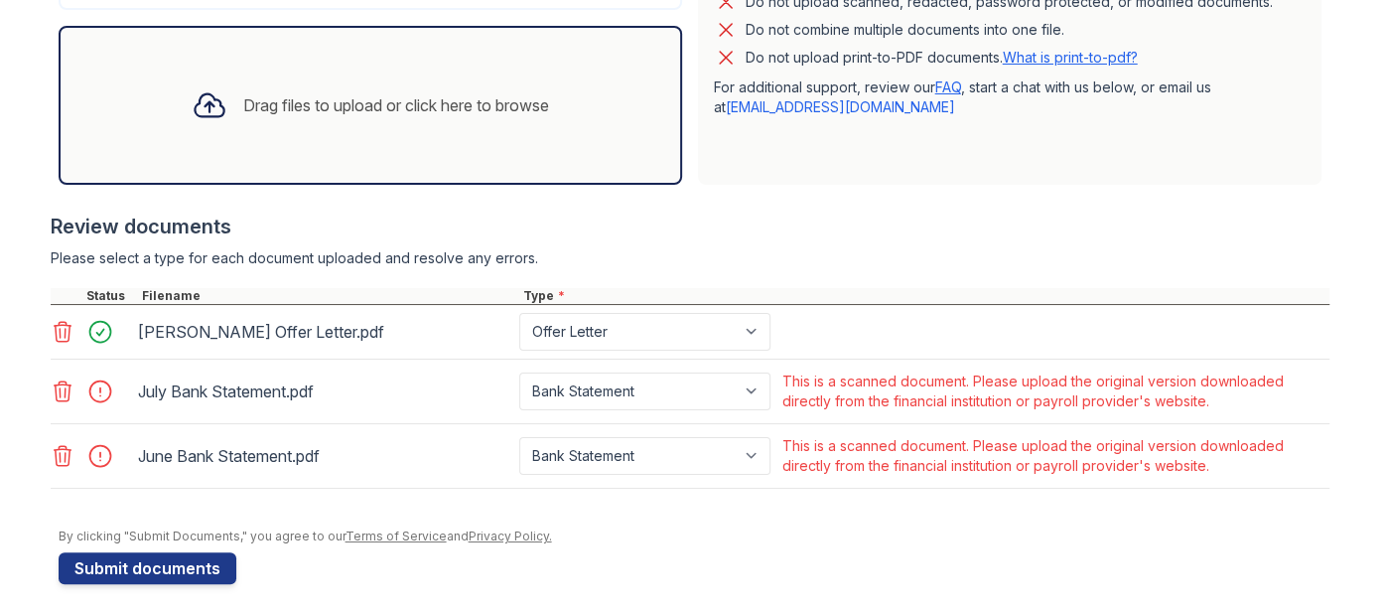
click at [62, 391] on icon at bounding box center [63, 391] width 24 height 24
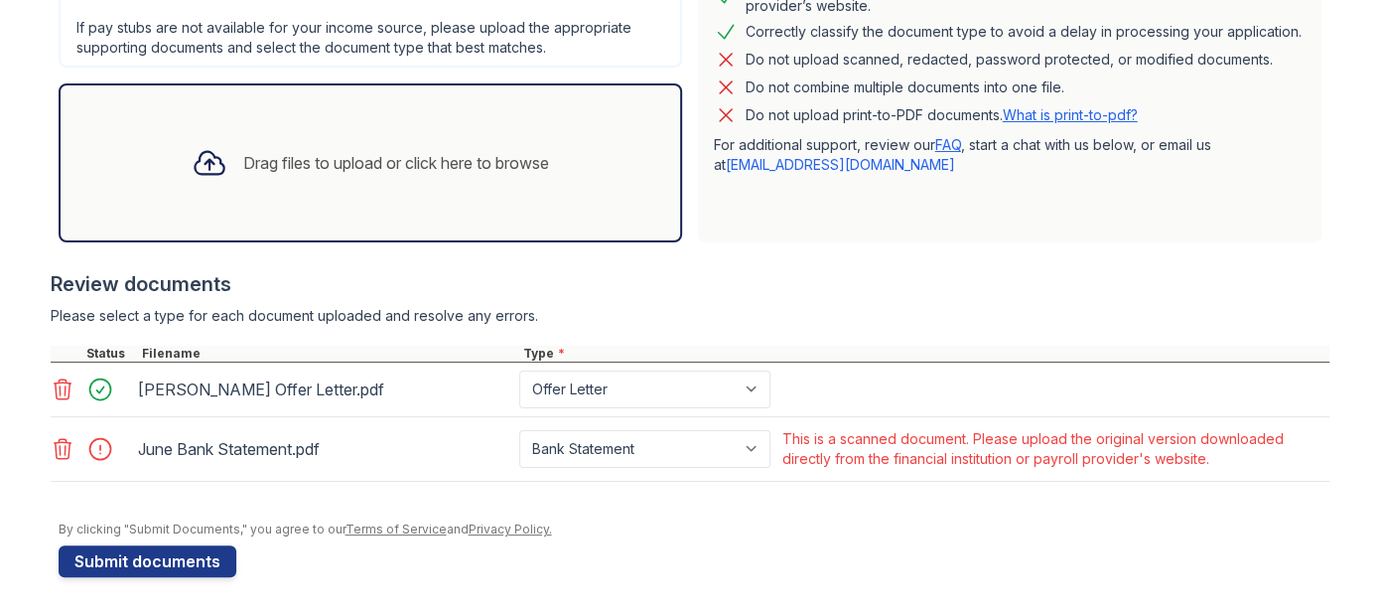
click at [65, 449] on icon at bounding box center [62, 449] width 17 height 20
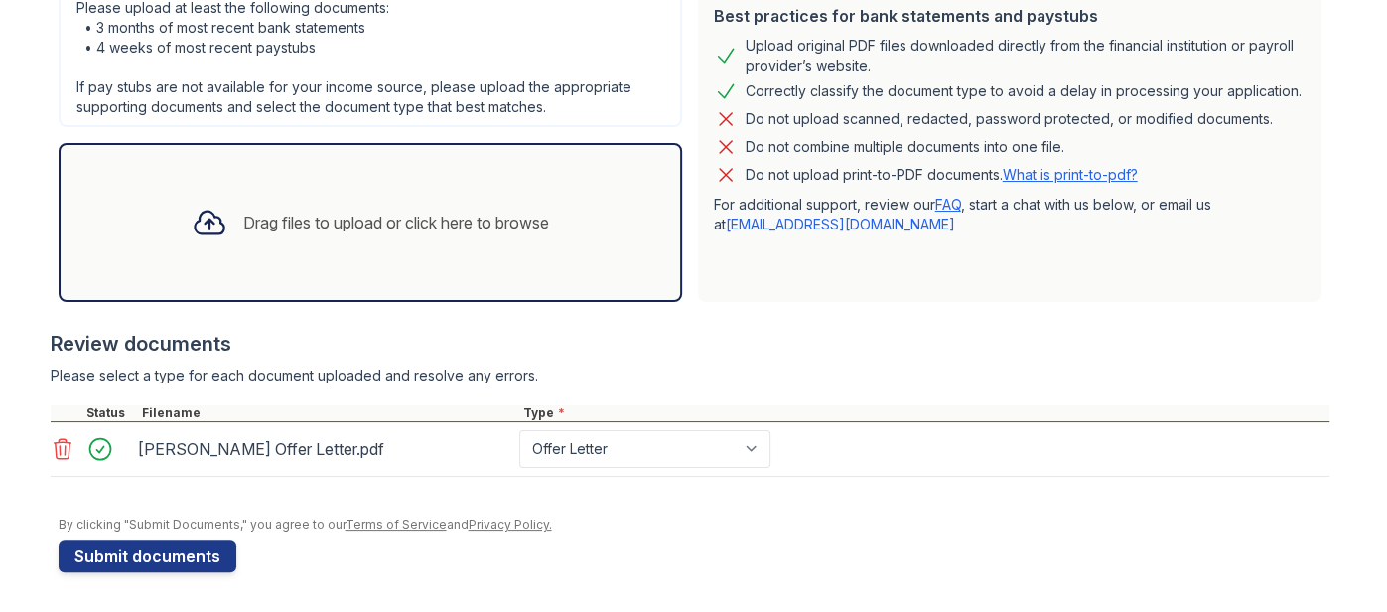
scroll to position [511, 0]
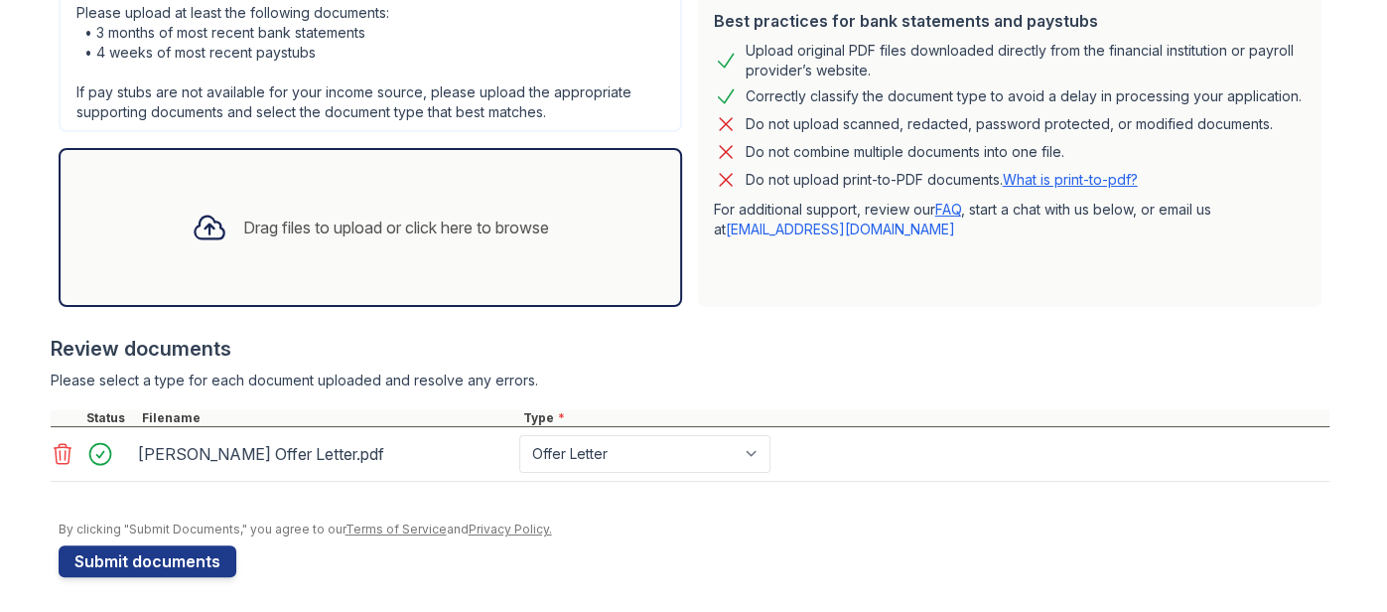
click at [285, 183] on div "Drag files to upload or click here to browse" at bounding box center [371, 227] width 624 height 159
click at [304, 215] on div "Drag files to upload or click here to browse" at bounding box center [396, 227] width 306 height 24
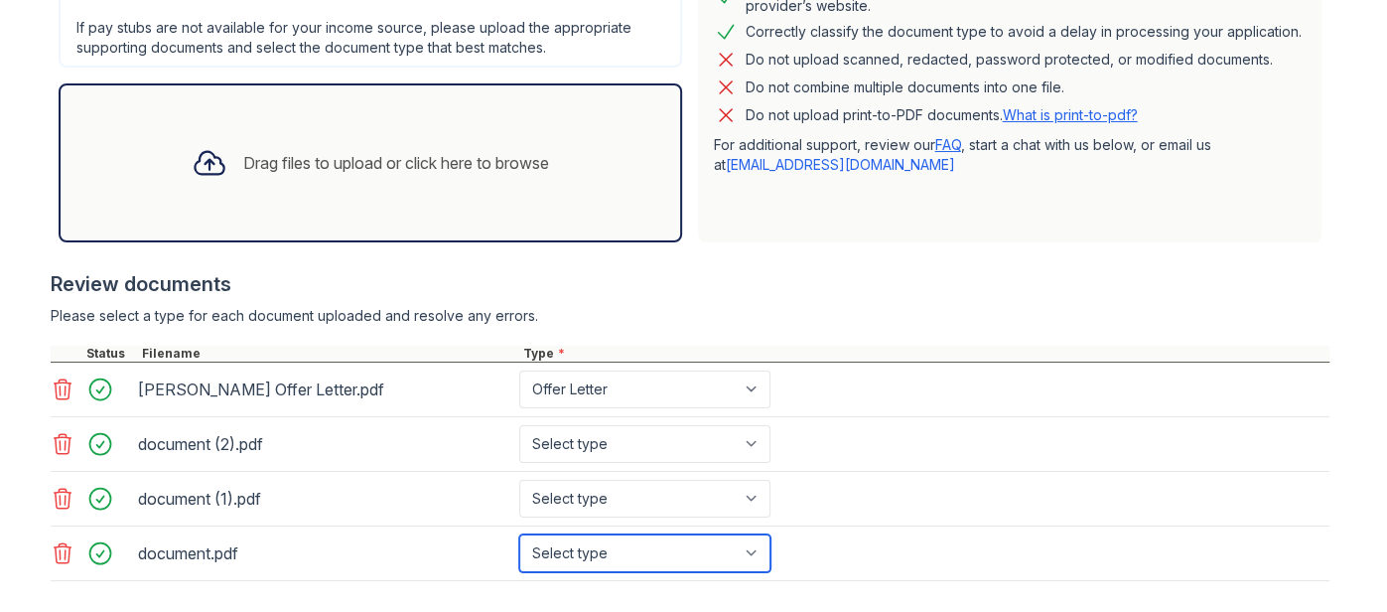
click at [592, 549] on select "Select type Paystub Bank Statement Offer Letter Tax Documents Benefit Award Let…" at bounding box center [644, 553] width 251 height 38
select select "bank_statement"
click at [519, 534] on select "Select type Paystub Bank Statement Offer Letter Tax Documents Benefit Award Let…" at bounding box center [644, 553] width 251 height 38
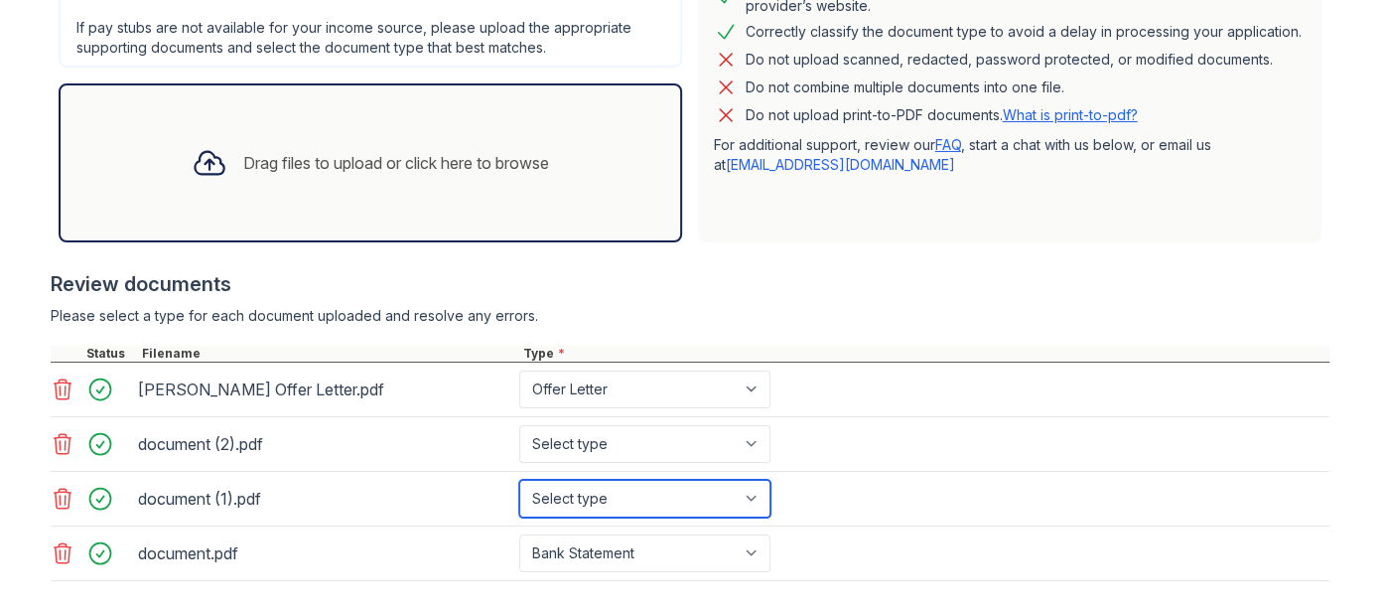
click at [631, 508] on select "Select type Paystub Bank Statement Offer Letter Tax Documents Benefit Award Let…" at bounding box center [644, 499] width 251 height 38
select select "bank_statement"
click at [519, 480] on select "Select type Paystub Bank Statement Offer Letter Tax Documents Benefit Award Let…" at bounding box center [644, 499] width 251 height 38
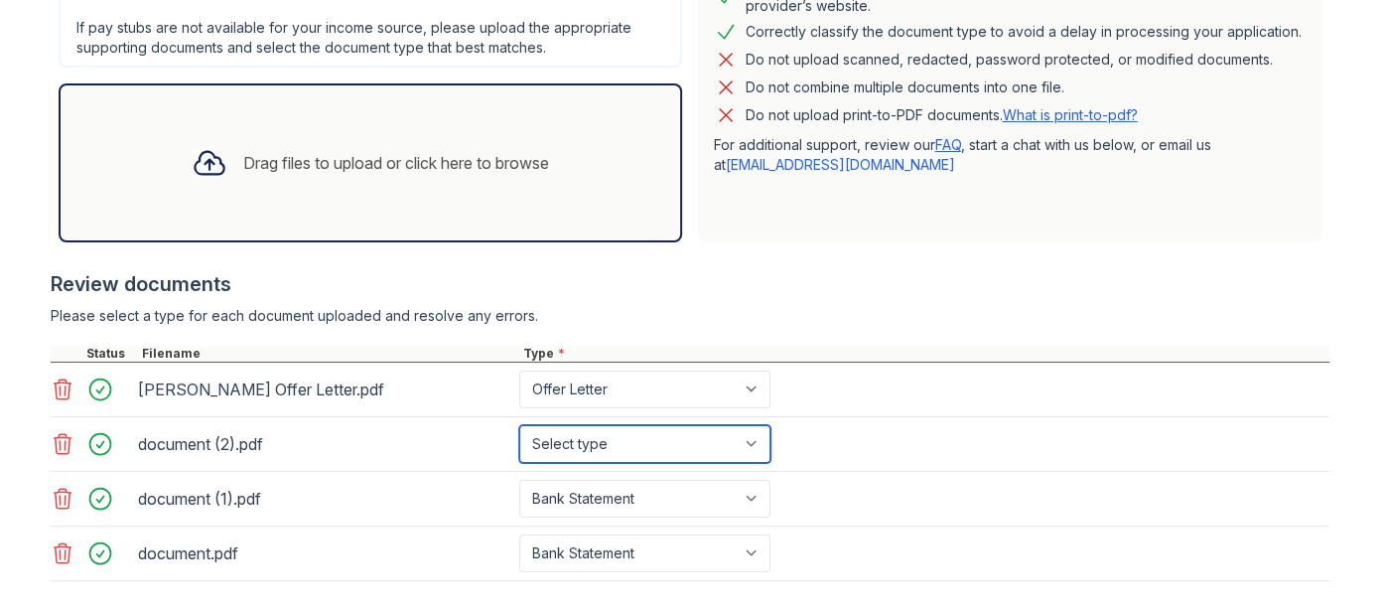
click at [636, 449] on select "Select type Paystub Bank Statement Offer Letter Tax Documents Benefit Award Let…" at bounding box center [644, 444] width 251 height 38
select select "bank_statement"
click at [519, 425] on select "Select type Paystub Bank Statement Offer Letter Tax Documents Benefit Award Let…" at bounding box center [644, 444] width 251 height 38
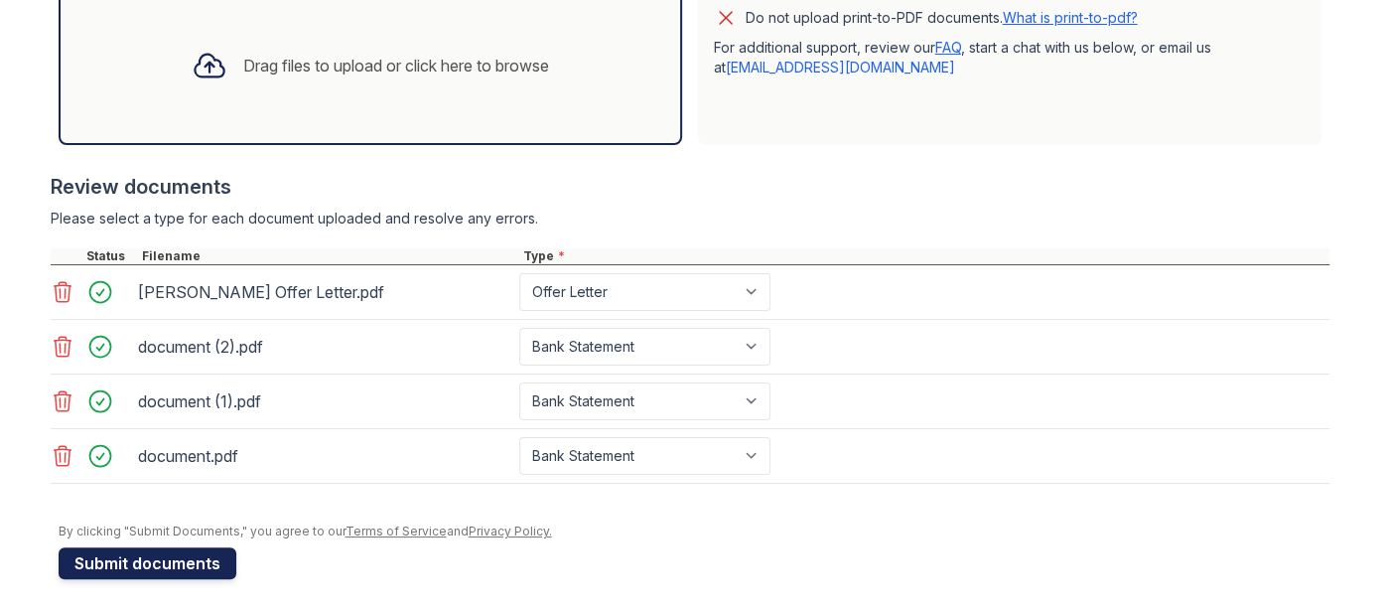
click at [216, 552] on button "Submit documents" at bounding box center [148, 563] width 178 height 32
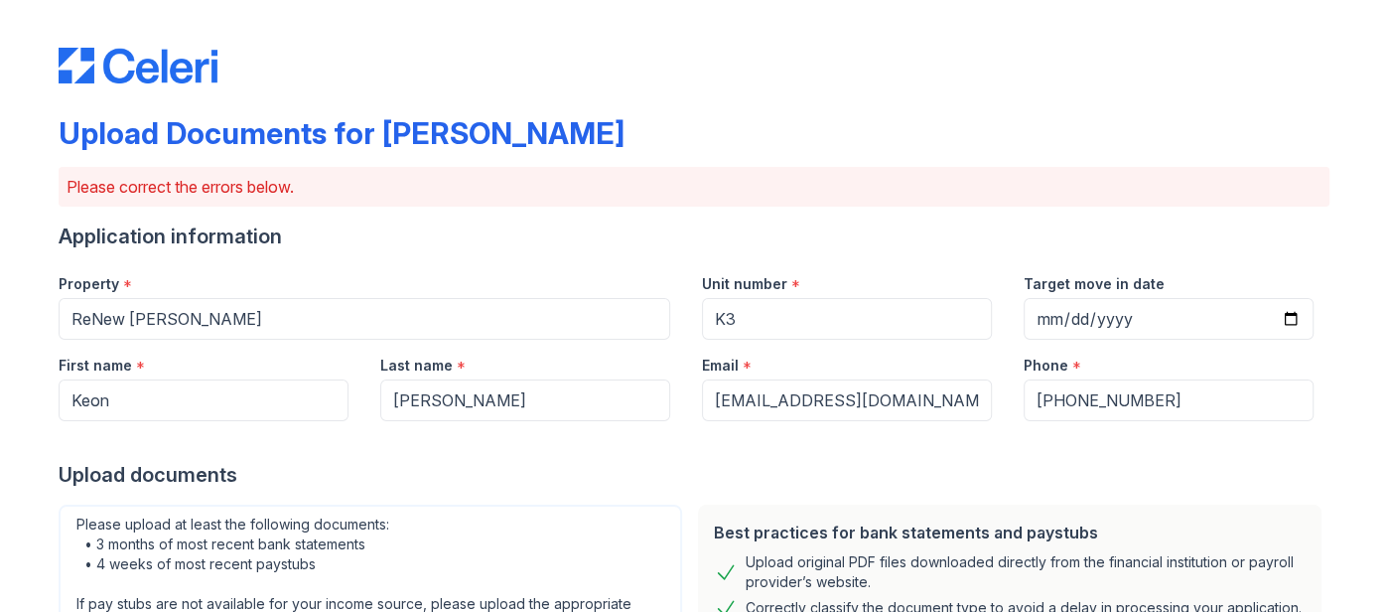
scroll to position [0, 0]
click at [117, 78] on img at bounding box center [138, 66] width 159 height 36
click at [97, 72] on img at bounding box center [138, 66] width 159 height 36
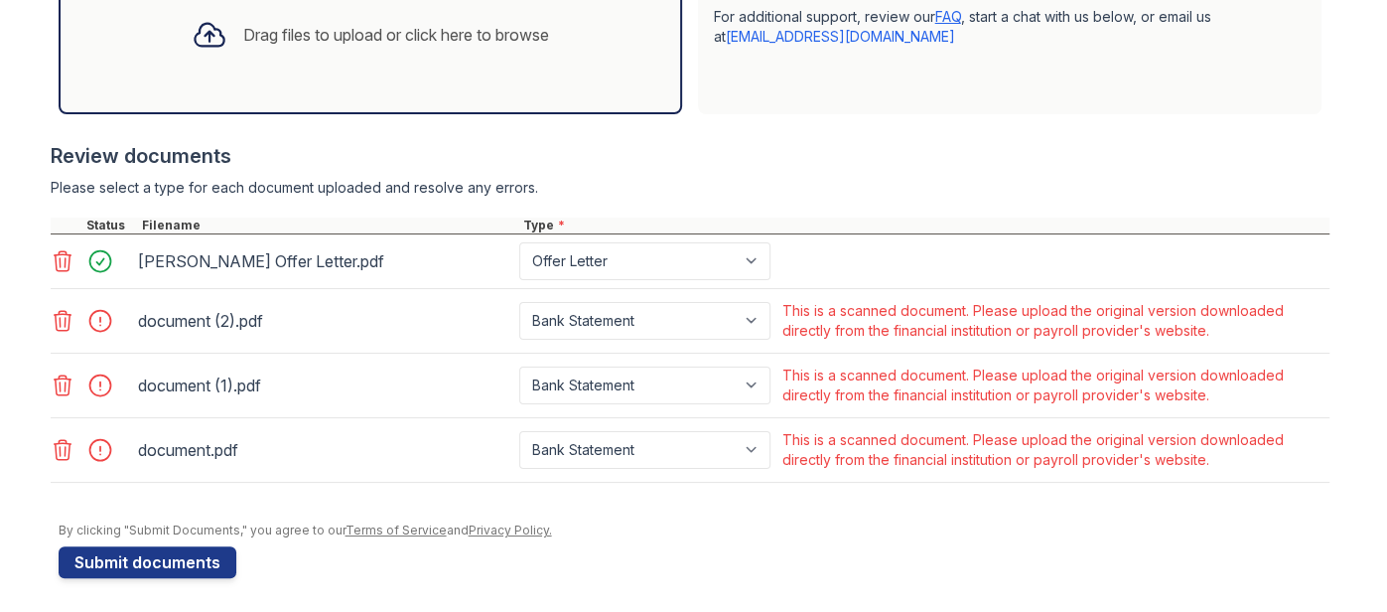
scroll to position [687, 0]
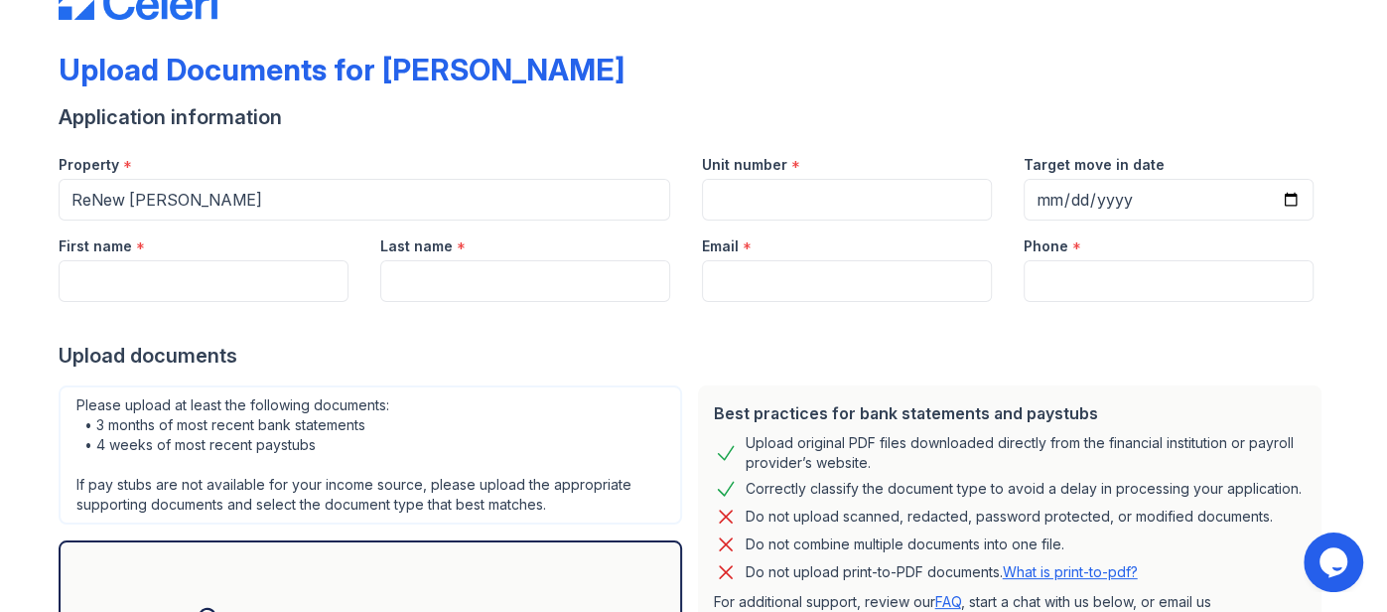
scroll to position [53, 0]
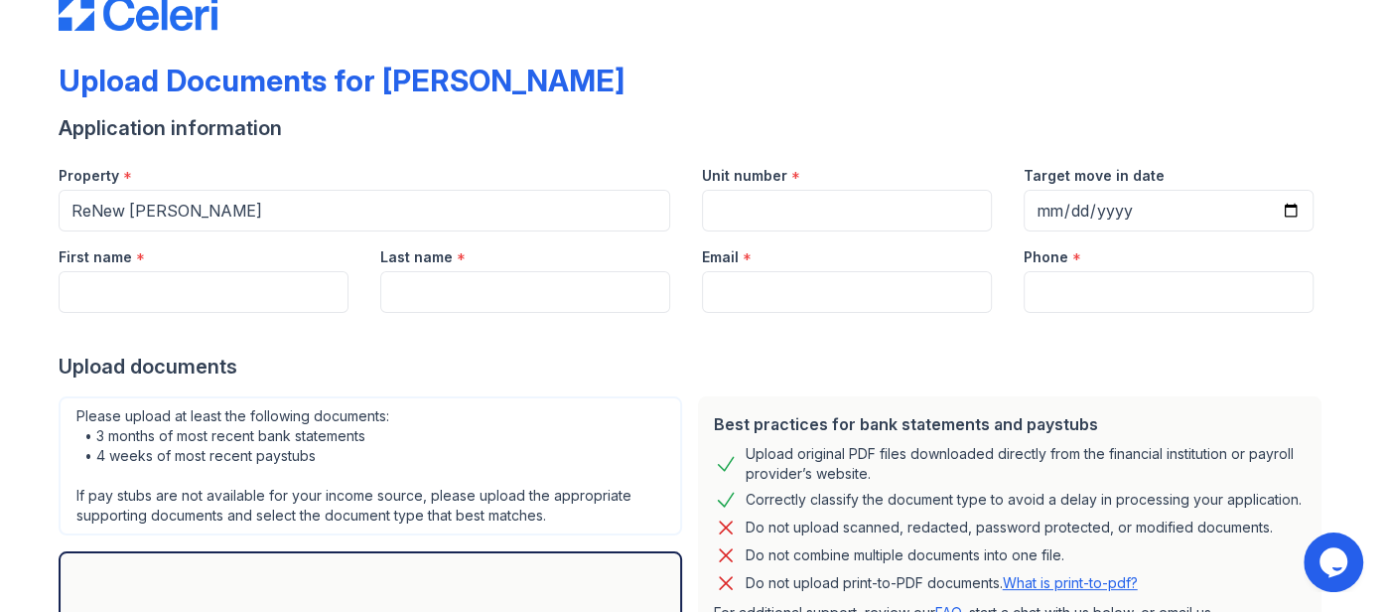
click at [1337, 563] on icon "Chat widget" at bounding box center [1334, 562] width 28 height 30
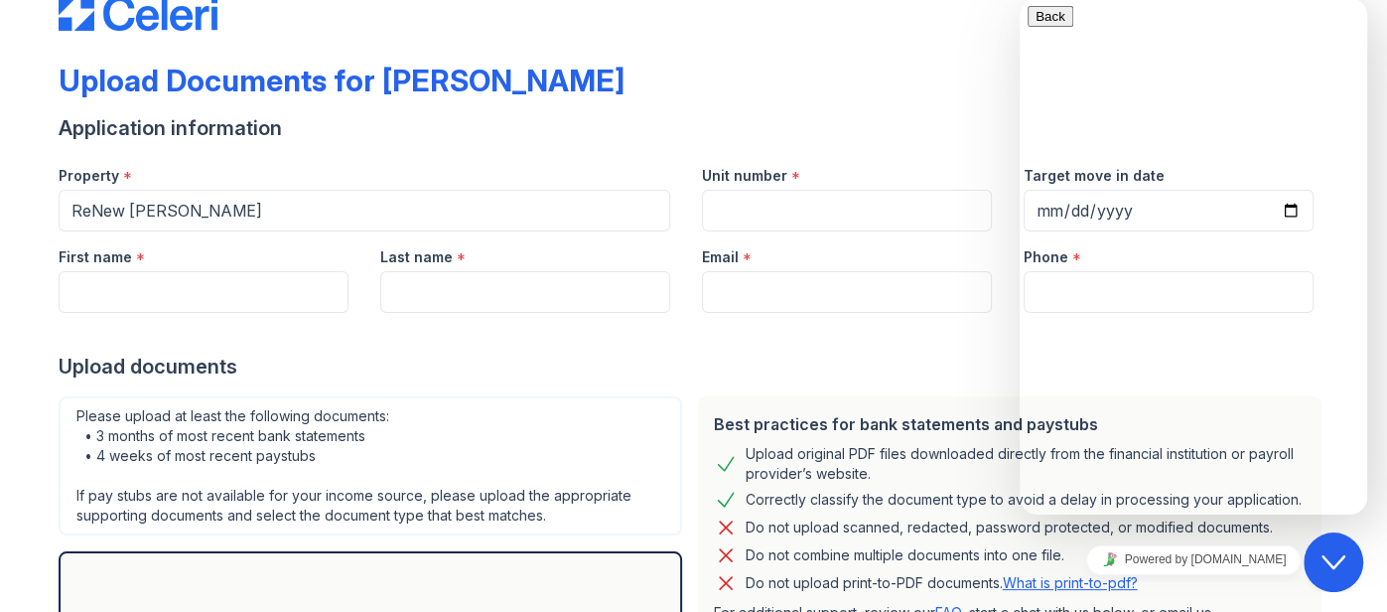
type input "[PERSON_NAME]"
type input "[EMAIL_ADDRESS][DOMAIN_NAME]"
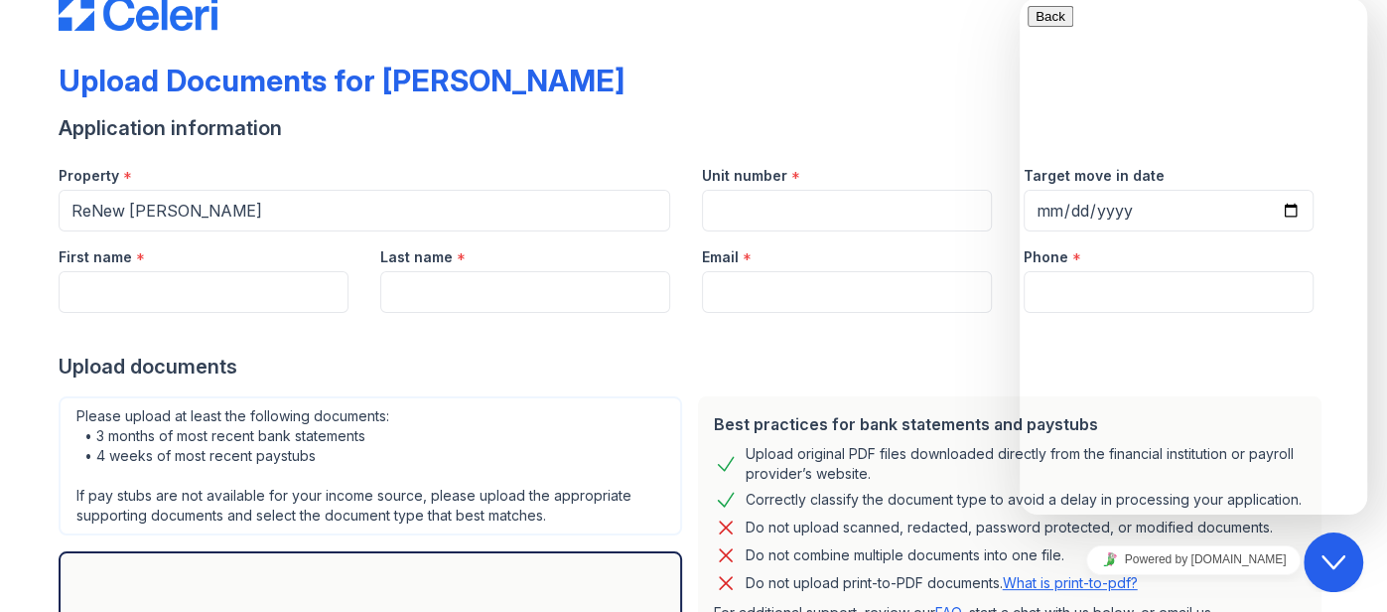
scroll to position [6, 0]
type textarea "Hey, I am trying to upload my bank statements for income verification. We have …"
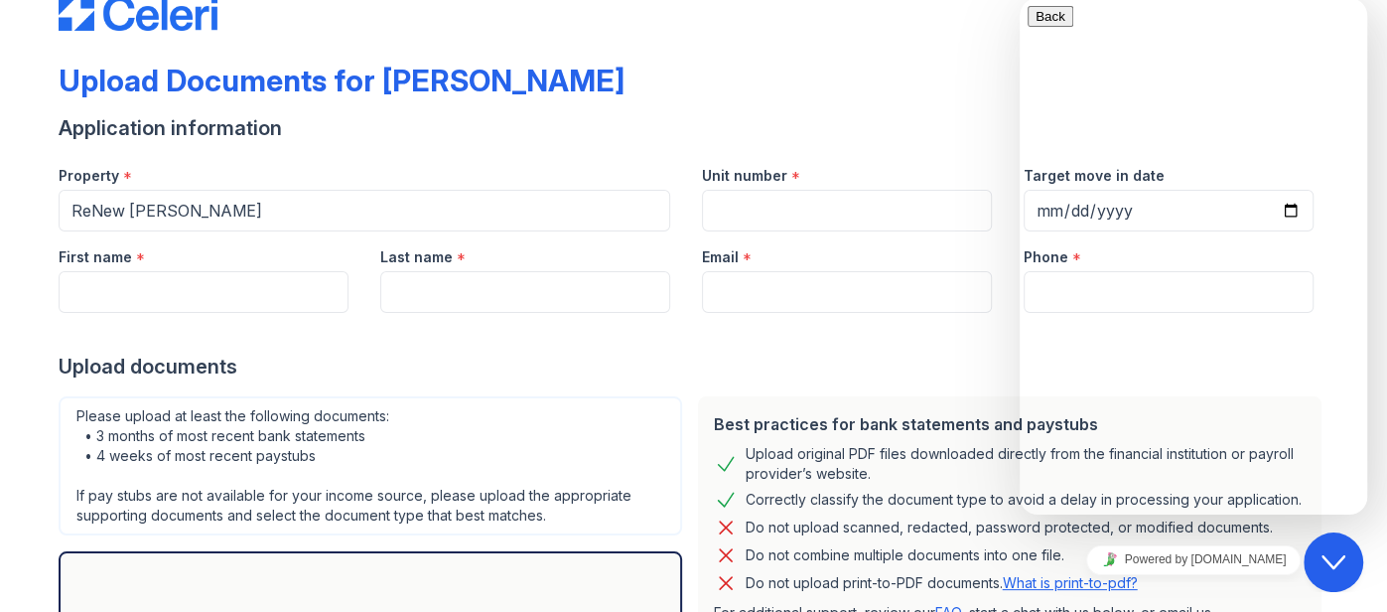
scroll to position [0, 0]
click at [1319, 562] on div "Close Chat This icon closes the chat window." at bounding box center [1334, 562] width 60 height 24
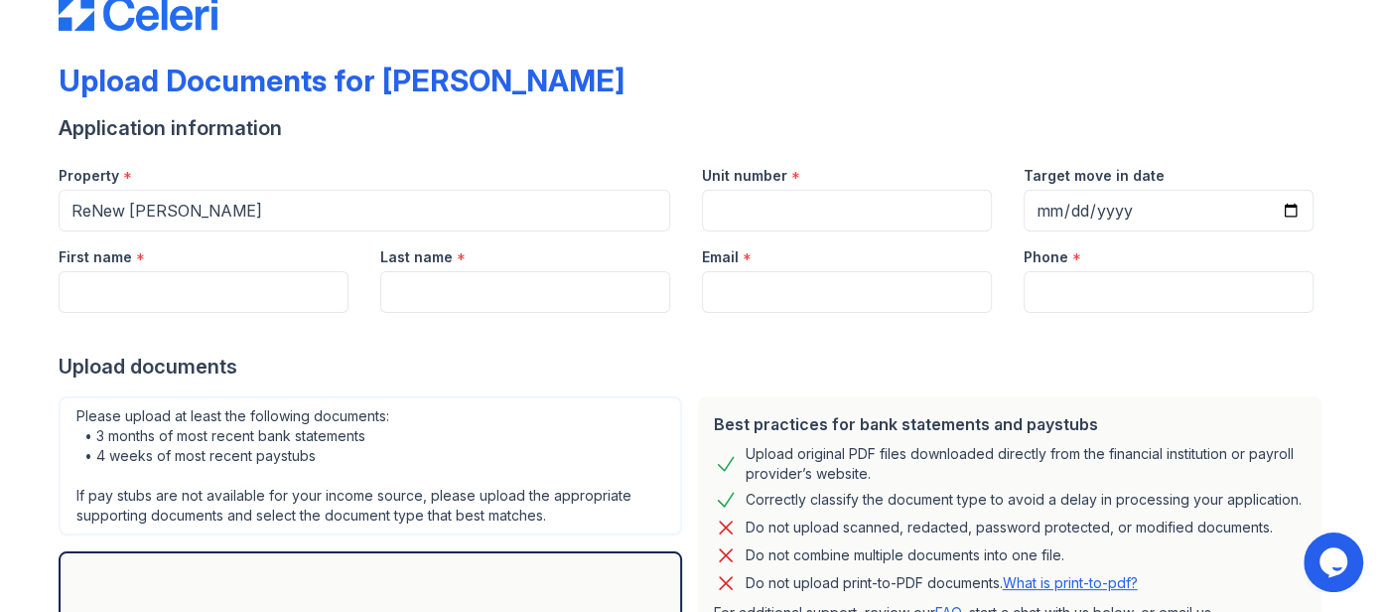
click at [1319, 562] on icon "Opens Chat This icon Opens the chat window." at bounding box center [1334, 562] width 32 height 32
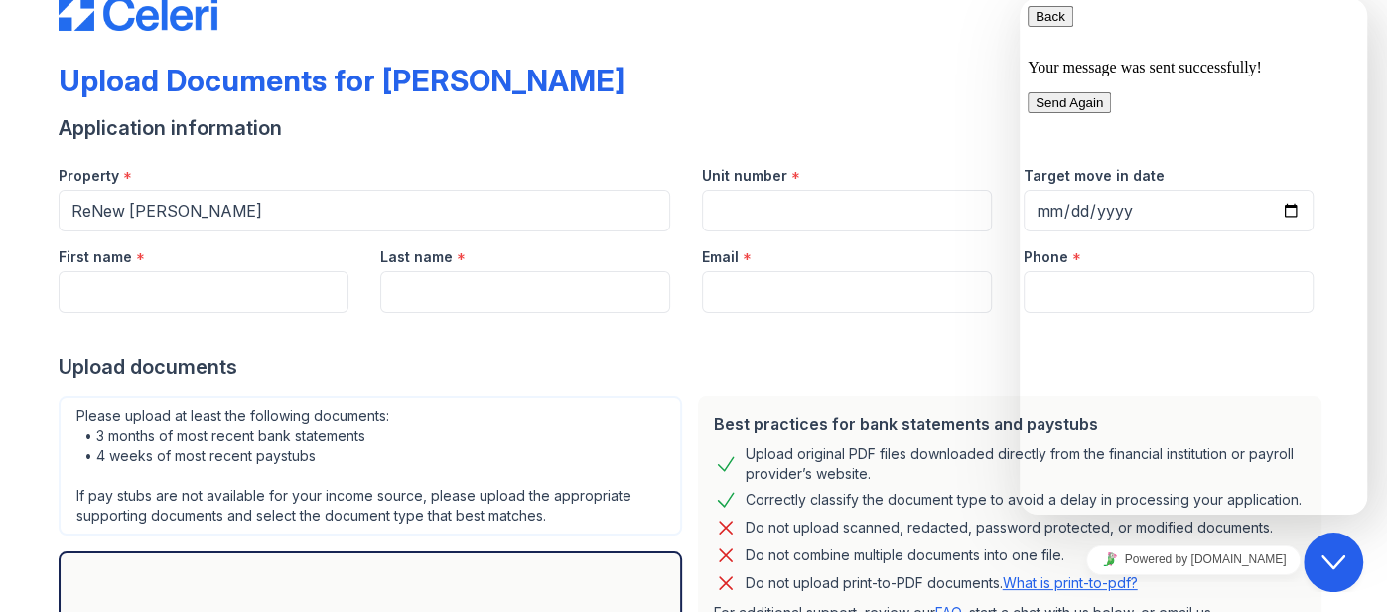
click at [941, 348] on div at bounding box center [694, 333] width 1271 height 40
